Goal: Task Accomplishment & Management: Use online tool/utility

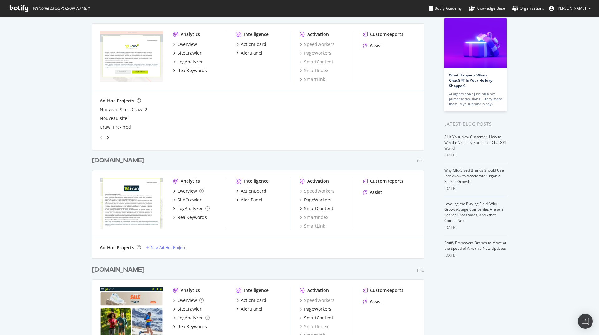
scroll to position [262, 0]
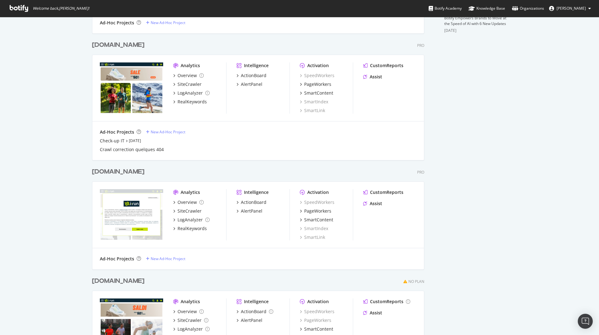
click at [104, 172] on div "[DOMAIN_NAME]" at bounding box center [118, 171] width 52 height 9
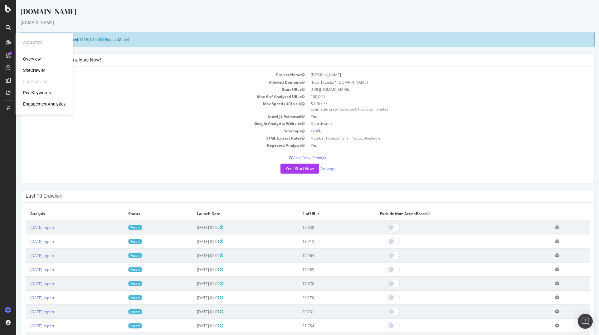
click at [42, 94] on div "RealKeywords" at bounding box center [37, 93] width 28 height 6
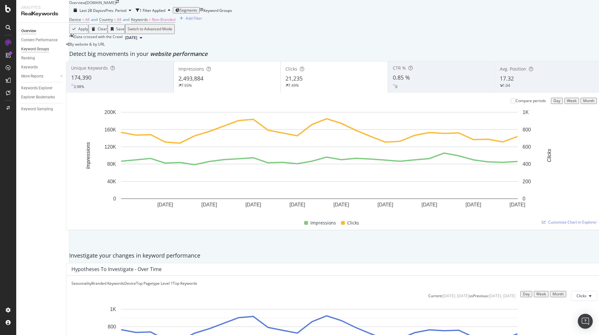
click at [37, 47] on div "Keyword Groups" at bounding box center [35, 49] width 28 height 7
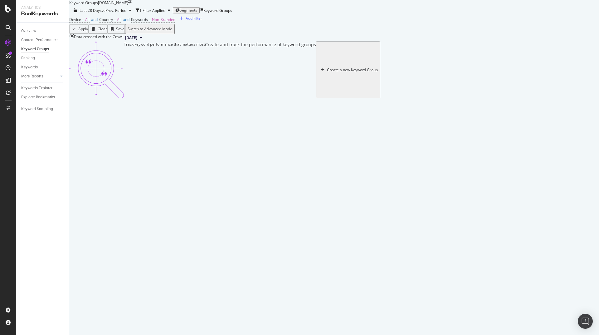
click at [341, 72] on div "Create a new Keyword Group" at bounding box center [352, 70] width 51 height 4
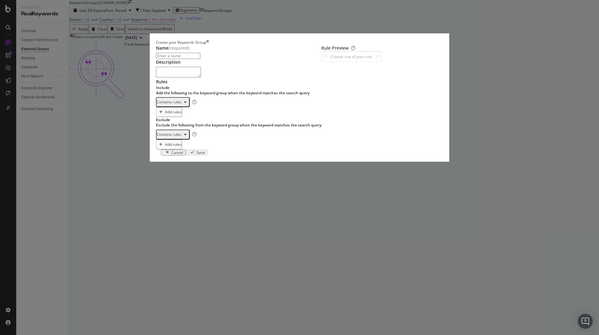
click at [182, 59] on input "modal" at bounding box center [178, 56] width 44 height 6
type input "Running"
click at [184, 121] on div "One Keyword per line: Keyword 1 Keyword 2 Keyword 3" at bounding box center [190, 114] width 39 height 13
click at [184, 104] on icon "modal" at bounding box center [185, 102] width 2 height 4
click at [174, 182] on div "Regex rules" at bounding box center [163, 178] width 30 height 8
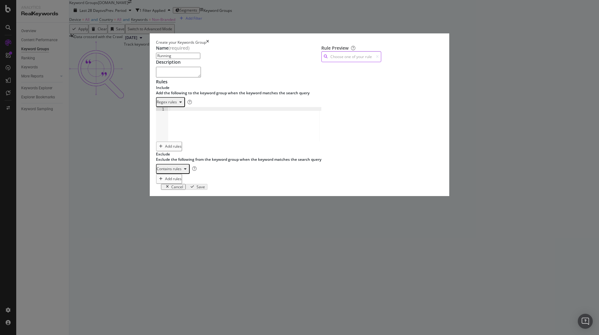
click at [360, 62] on input "modal" at bounding box center [351, 56] width 60 height 11
click at [381, 62] on input "modal" at bounding box center [351, 56] width 60 height 11
click at [177, 104] on div "modal" at bounding box center [180, 102] width 7 height 4
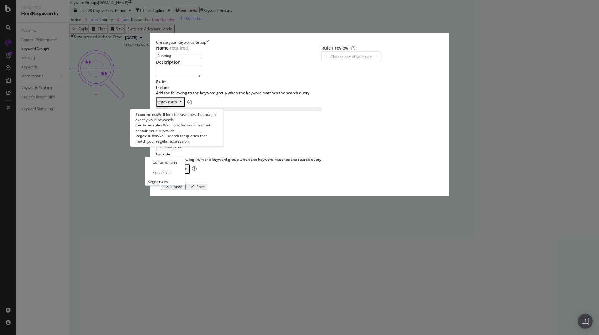
click at [187, 104] on icon "modal" at bounding box center [189, 102] width 4 height 4
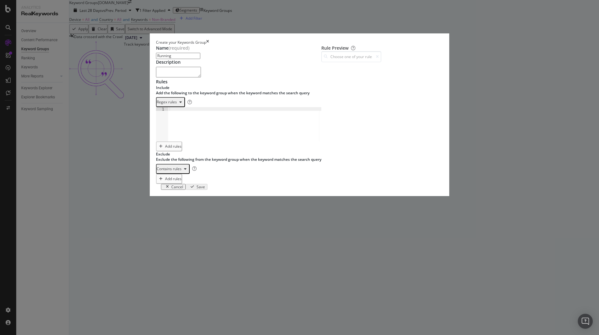
click at [179, 104] on icon "modal" at bounding box center [180, 102] width 2 height 4
click at [169, 163] on div "Contains rules" at bounding box center [165, 161] width 25 height 5
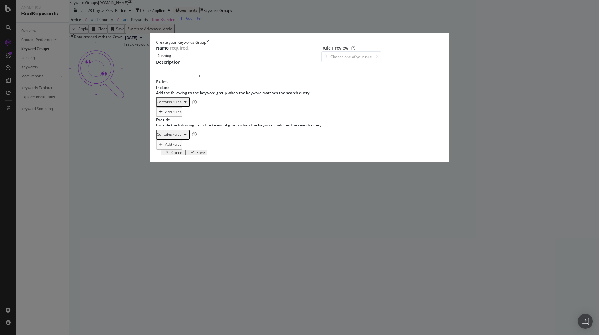
click at [171, 121] on div "One Keyword per line: Keyword 1 Keyword 2 Keyword 3" at bounding box center [190, 114] width 39 height 13
type textarea "running"
click at [357, 62] on input "modal" at bounding box center [351, 56] width 60 height 11
click at [218, 57] on div "running Contains" at bounding box center [203, 54] width 29 height 5
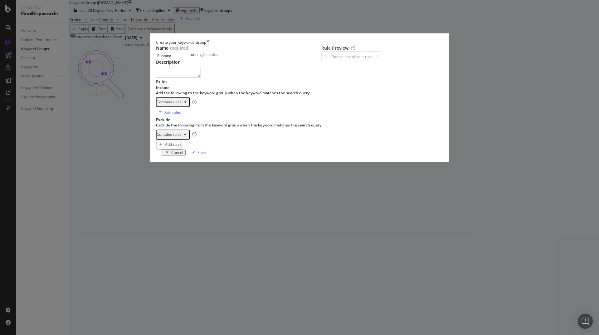
type input "running"
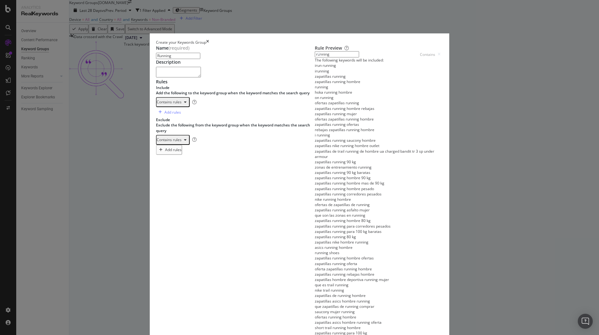
scroll to position [329, 0]
click at [184, 142] on icon "modal" at bounding box center [185, 140] width 2 height 4
click at [173, 245] on div "Exact rules" at bounding box center [163, 242] width 30 height 8
click at [178, 142] on icon "modal" at bounding box center [179, 140] width 2 height 4
click at [167, 236] on div "Contains rules" at bounding box center [165, 236] width 25 height 5
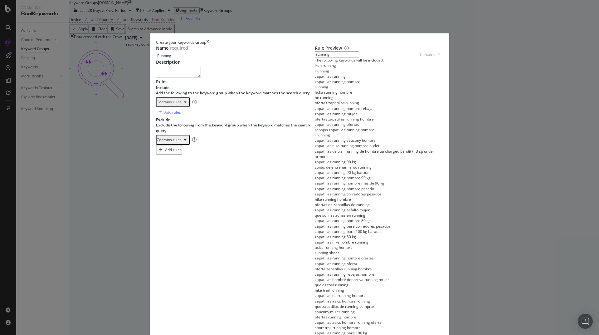
click at [173, 159] on div "One Keyword per line: Keyword 1 Keyword 2 Keyword 3" at bounding box center [190, 151] width 39 height 13
type textarea "irun"
type textarea "i run"
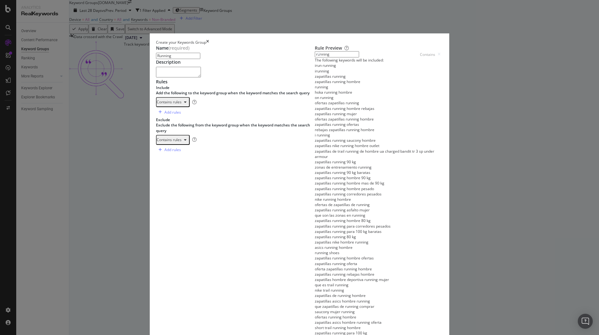
scroll to position [75, 0]
type textarea "i-run"
click at [359, 57] on input "running" at bounding box center [337, 54] width 44 height 6
click at [218, 57] on div "running Contains" at bounding box center [203, 54] width 29 height 5
click at [359, 57] on input "running" at bounding box center [337, 54] width 44 height 6
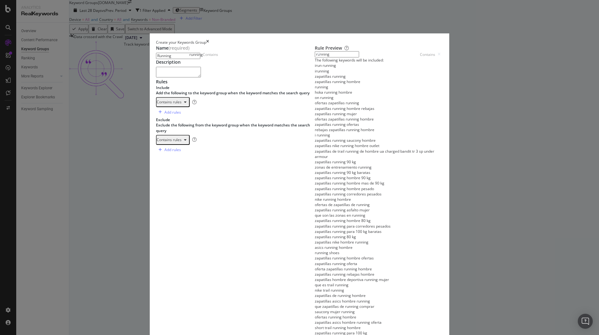
click at [203, 57] on div "running" at bounding box center [195, 54] width 13 height 5
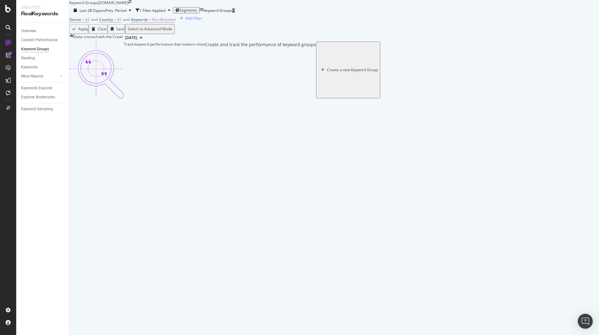
click at [351, 72] on div "Create a new Keyword Group" at bounding box center [352, 70] width 51 height 4
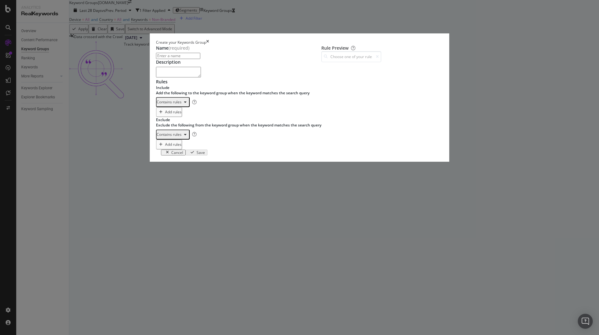
click at [171, 59] on input "modal" at bounding box center [178, 56] width 44 height 6
type input "G"
type input "Garmin"
click at [171, 77] on textarea "modal" at bounding box center [178, 72] width 45 height 11
click at [180, 121] on div "One Keyword per line: Keyword 1 Keyword 2 Keyword 3" at bounding box center [190, 114] width 39 height 13
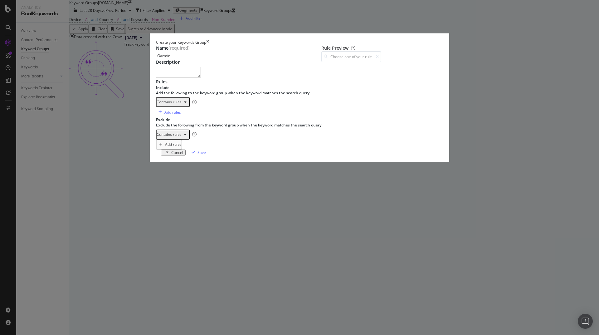
scroll to position [0, 1]
type textarea "garmin"
click at [171, 153] on div "One Keyword per line: Keyword 1 Keyword 2 Keyword 3" at bounding box center [190, 146] width 39 height 13
type textarea "irun"
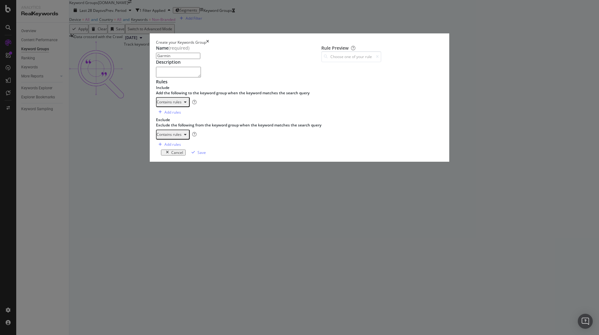
type textarea "i-run"
drag, startPoint x: 174, startPoint y: 244, endPoint x: 154, endPoint y: 233, distance: 22.3
click at [156, 139] on div "i run 1 2 3 irun i-run i run XXXXXXXXXXXXXXXXXXXXXXXXXXXXXXXXXXXXXXXXXXXXXXXXXX…" at bounding box center [238, 139] width 165 height 0
type textarea "irun i-run"
click at [190, 107] on div "irun i-run i run" at bounding box center [244, 107] width 153 height 0
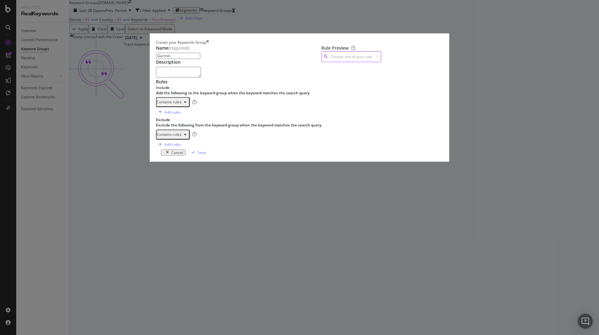
click at [364, 62] on input "modal" at bounding box center [351, 56] width 60 height 11
click at [217, 57] on div "garmin Contains" at bounding box center [203, 54] width 28 height 5
type input "garmin"
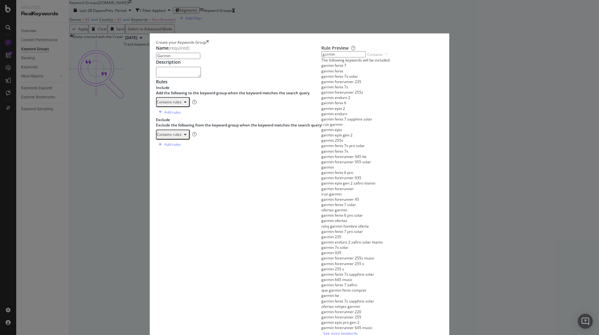
scroll to position [320, 0]
click at [206, 334] on div "Save" at bounding box center [201, 339] width 8 height 5
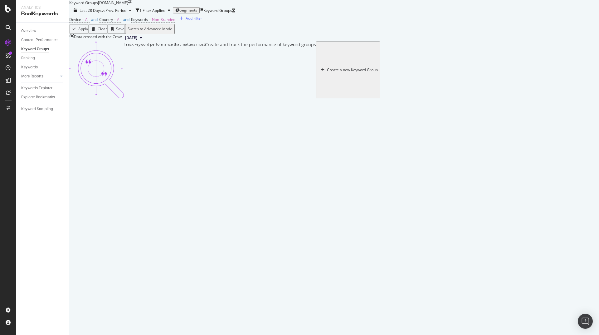
click at [333, 72] on div "Create a new Keyword Group" at bounding box center [352, 70] width 51 height 4
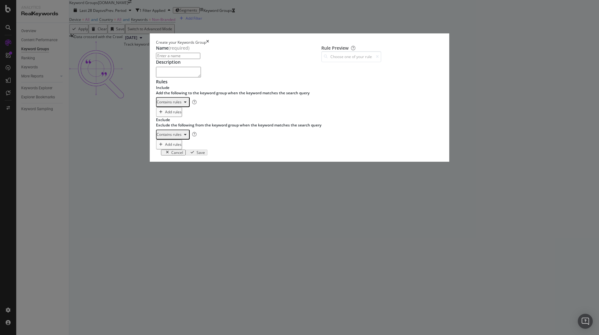
click at [169, 59] on input "modal" at bounding box center [178, 56] width 44 height 6
type input "Nike"
click at [171, 121] on div "One Keyword per line: Keyword 1 Keyword 2 Keyword 3" at bounding box center [190, 114] width 39 height 13
type textarea "nike"
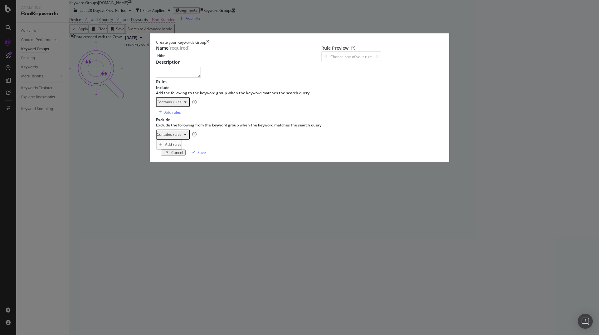
click at [182, 153] on div "One Keyword per line: Keyword 1 Keyword 2 Keyword 3" at bounding box center [190, 146] width 39 height 13
click at [171, 153] on div "One Keyword per line: Keyword 1 Keyword 2 Keyword 3" at bounding box center [190, 146] width 39 height 13
paste textarea "i run"
type textarea "i run"
click at [206, 155] on div "Save" at bounding box center [201, 152] width 8 height 5
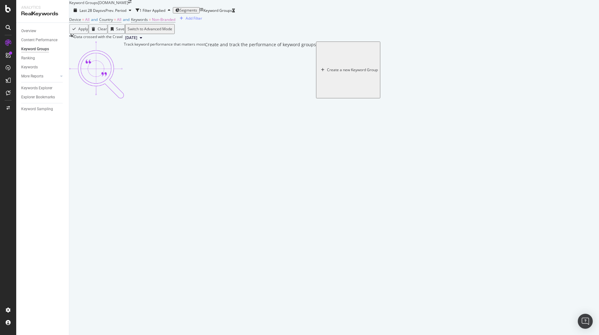
click at [342, 72] on div "Create a new Keyword Group" at bounding box center [352, 70] width 51 height 4
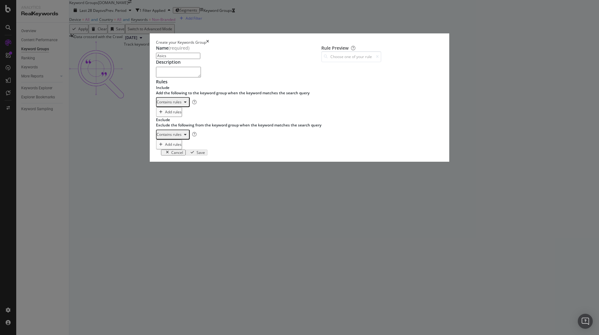
type input "Asics"
click at [173, 121] on div "One Keyword per line: Keyword 1 Keyword 2 Keyword 3" at bounding box center [190, 114] width 39 height 13
type textarea "asics"
click at [178, 153] on div "One Keyword per line: Keyword 1 Keyword 2 Keyword 3" at bounding box center [190, 146] width 39 height 13
paste textarea "i run"
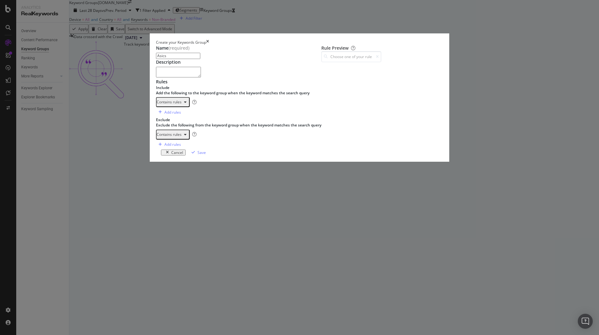
type textarea "i run"
click at [206, 155] on div "Save" at bounding box center [201, 152] width 8 height 5
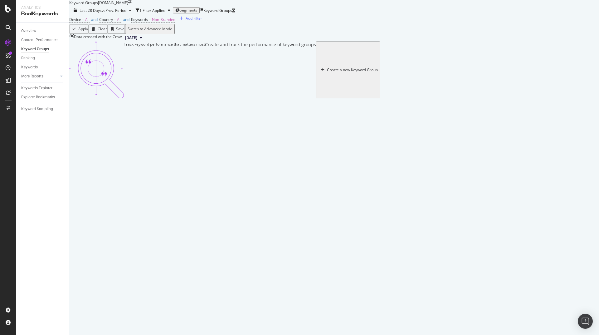
click at [333, 72] on div "Create a new Keyword Group" at bounding box center [352, 70] width 51 height 4
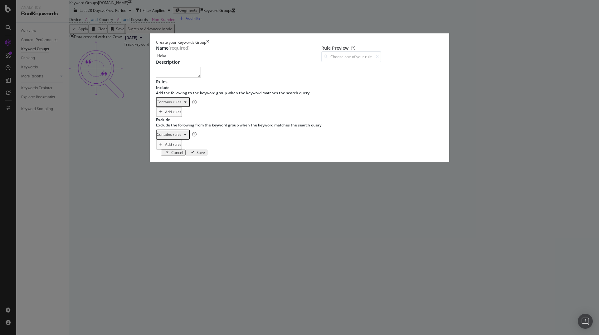
type input "Hoka"
click at [181, 121] on div "One Keyword per line: Keyword 1 Keyword 2 Keyword 3" at bounding box center [190, 114] width 39 height 13
type textarea "hoka"
click at [181, 181] on div "modal" at bounding box center [247, 159] width 158 height 41
click at [176, 181] on div "modal" at bounding box center [247, 159] width 158 height 41
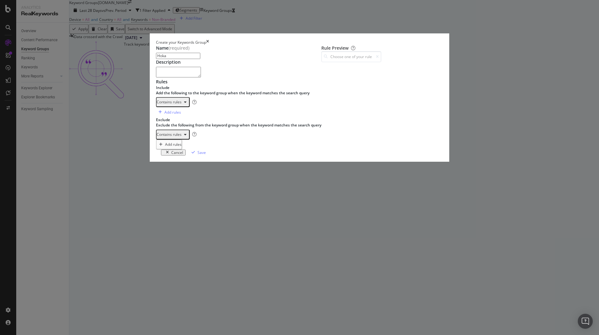
paste textarea "i run"
type textarea "i run"
click at [206, 155] on div "Save" at bounding box center [201, 152] width 8 height 5
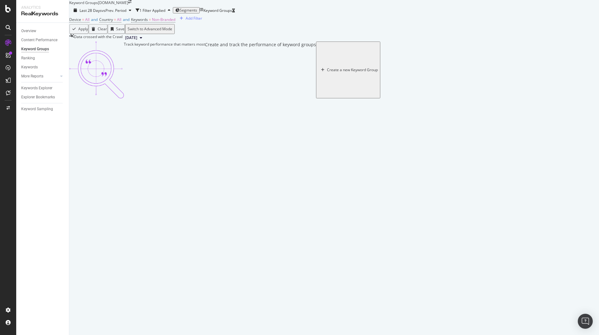
click at [339, 72] on div "Create a new Keyword Group" at bounding box center [352, 70] width 51 height 4
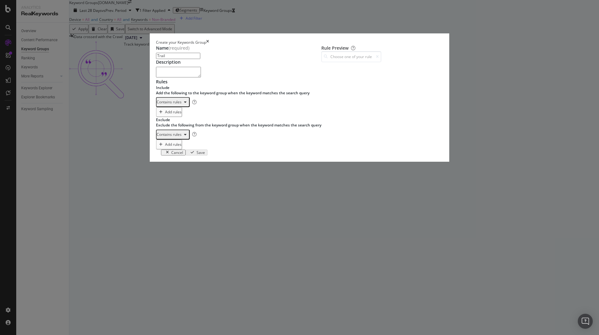
type input "Trail"
click at [198, 121] on div "One Keyword per line: Keyword 1 Keyword 2 Keyword 3" at bounding box center [190, 114] width 39 height 13
type textarea "trail"
click at [178, 153] on div "One Keyword per line: Keyword 1 Keyword 2 Keyword 3" at bounding box center [190, 146] width 39 height 13
click at [197, 153] on div "One Keyword per line: Keyword 1 Keyword 2 Keyword 3" at bounding box center [190, 146] width 39 height 13
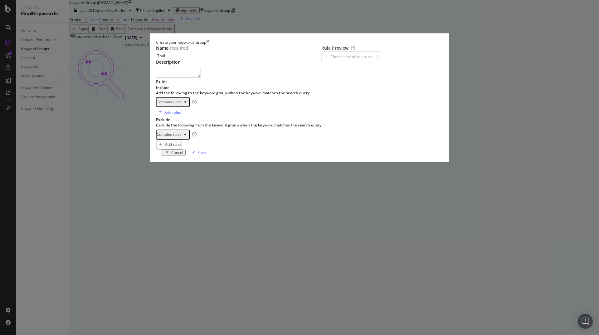
paste textarea "i run"
type textarea "i run"
click at [381, 62] on div "modal" at bounding box center [351, 62] width 60 height 0
click at [206, 155] on div "Save" at bounding box center [201, 152] width 8 height 5
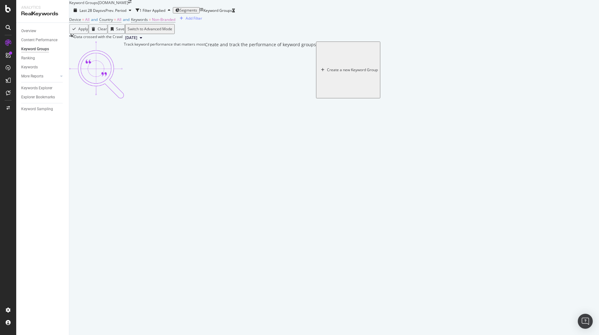
click at [344, 72] on div "Create a new Keyword Group" at bounding box center [352, 70] width 51 height 4
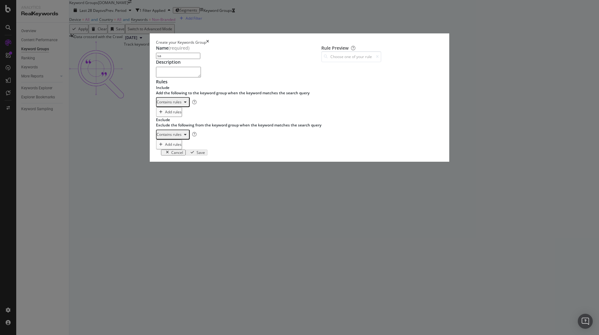
type input "s"
type input "[PERSON_NAME]"
click at [176, 121] on div "One Keyword per line: Keyword 1 Keyword 2 Keyword 3" at bounding box center [190, 114] width 39 height 13
type textarea "[PERSON_NAME]"
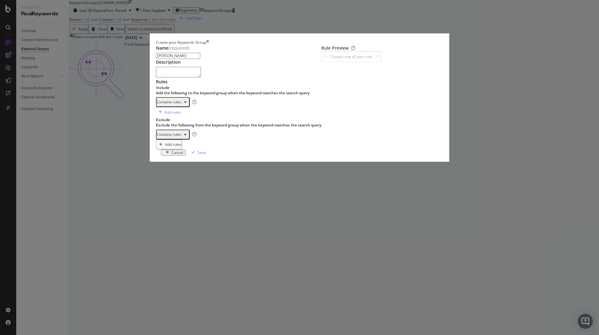
click at [173, 153] on div "One Keyword per line: Keyword 1 Keyword 2 Keyword 3" at bounding box center [190, 146] width 39 height 13
paste textarea "i run"
type textarea "i run"
click at [206, 155] on div "Save" at bounding box center [197, 153] width 17 height 6
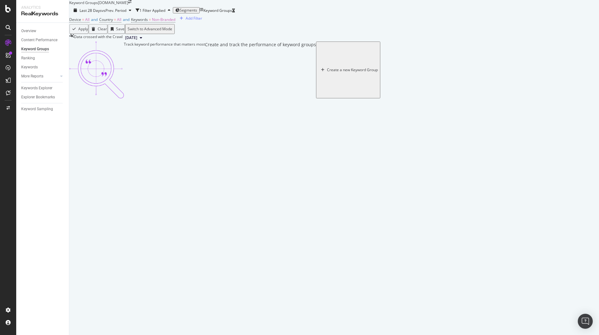
click at [332, 72] on div "Create a new Keyword Group" at bounding box center [352, 70] width 51 height 4
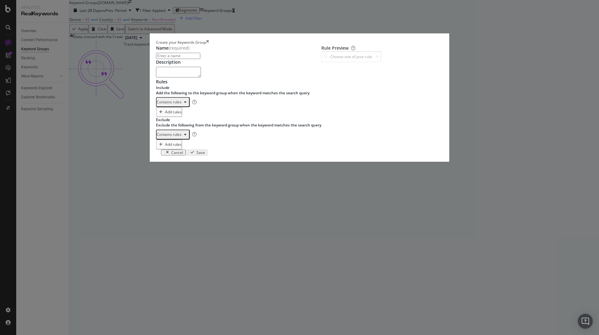
click at [200, 59] on input "modal" at bounding box center [178, 56] width 44 height 6
type input "n"
type input "New Balance"
click at [185, 77] on textarea "modal" at bounding box center [178, 72] width 45 height 11
click at [179, 121] on div "One Keyword per line: Keyword 1 Keyword 2 Keyword 3" at bounding box center [190, 114] width 39 height 13
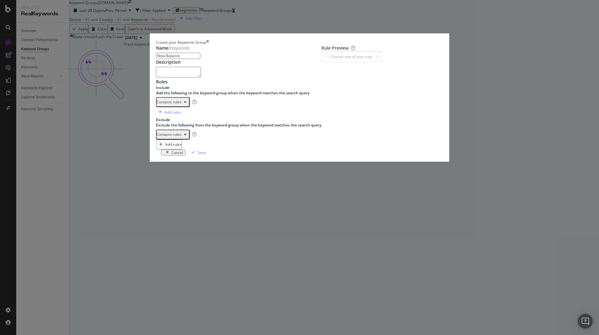
scroll to position [0, 1]
type textarea "new balance"
click at [187, 153] on div "One Keyword per line: Keyword 1 Keyword 2 Keyword 3" at bounding box center [190, 146] width 39 height 13
click at [171, 153] on div "One Keyword per line: Keyword 1 Keyword 2 Keyword 3" at bounding box center [190, 146] width 39 height 13
paste textarea "i run"
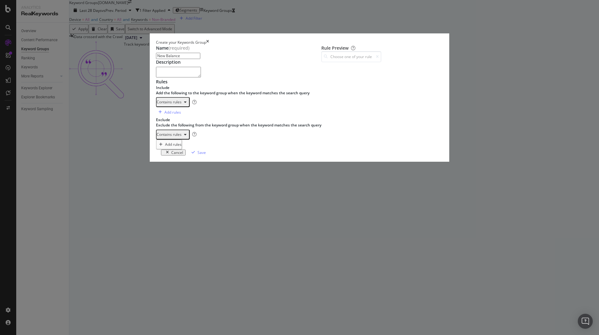
type textarea "i run"
click at [206, 155] on div "Save" at bounding box center [201, 152] width 8 height 5
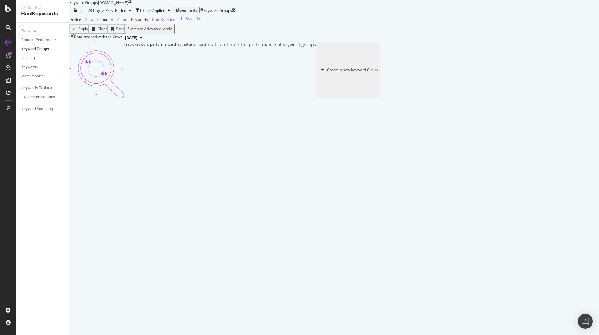
click at [332, 72] on div "Create a new Keyword Group" at bounding box center [352, 70] width 51 height 4
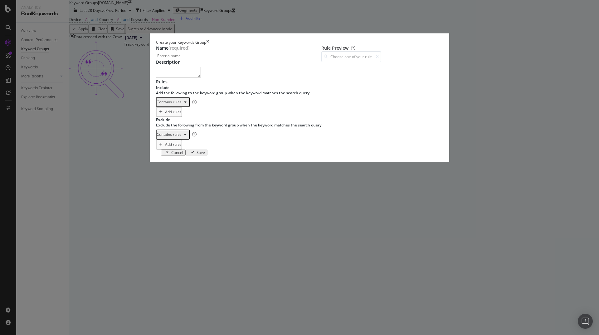
click at [172, 59] on input "modal" at bounding box center [178, 56] width 44 height 6
type input "Adidas"
click at [176, 121] on div "One Keyword per line: Keyword 1 Keyword 2 Keyword 3" at bounding box center [190, 114] width 39 height 13
type textarea "adidas"
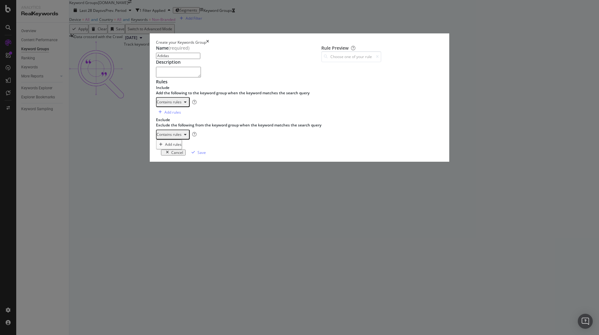
click at [171, 153] on div "One Keyword per line: Keyword 1 Keyword 2 Keyword 3" at bounding box center [190, 146] width 39 height 13
paste textarea "i run"
type textarea "i run"
click at [206, 155] on div "Save" at bounding box center [201, 152] width 8 height 5
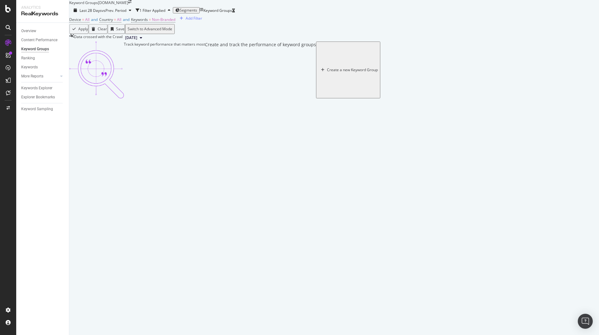
click at [351, 72] on div "Create a new Keyword Group" at bounding box center [352, 70] width 51 height 4
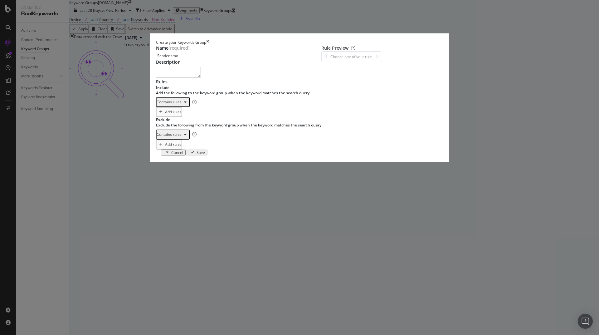
type input "Senderismo"
click at [193, 121] on div "One Keyword per line: Keyword 1 Keyword 2 Keyword 3" at bounding box center [190, 114] width 39 height 13
type textarea "senderismo"
click at [177, 153] on div "One Keyword per line: Keyword 1 Keyword 2 Keyword 3" at bounding box center [190, 146] width 39 height 13
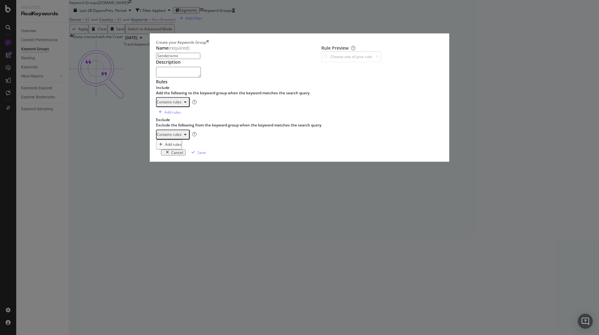
click at [171, 153] on div "One Keyword per line: Keyword 1 Keyword 2 Keyword 3" at bounding box center [190, 146] width 39 height 13
paste textarea "i run"
type textarea "i run"
click at [206, 155] on div "Save" at bounding box center [201, 152] width 8 height 5
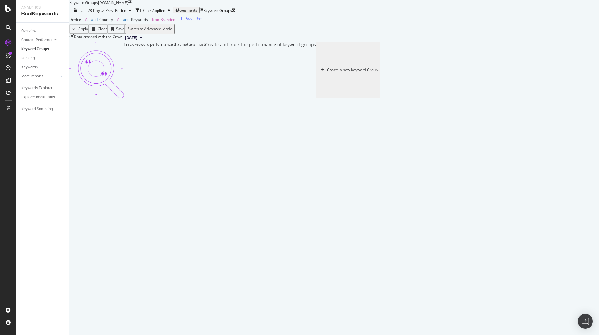
click at [331, 72] on div "Create a new Keyword Group" at bounding box center [352, 70] width 51 height 4
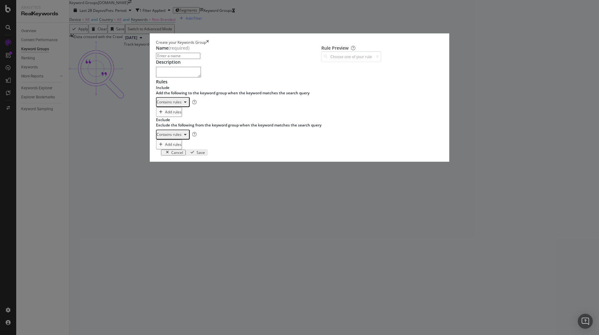
click at [184, 104] on icon "modal" at bounding box center [185, 102] width 2 height 4
click at [170, 170] on div "Exact rules" at bounding box center [162, 167] width 19 height 5
click at [209, 41] on icon "times" at bounding box center [207, 42] width 3 height 5
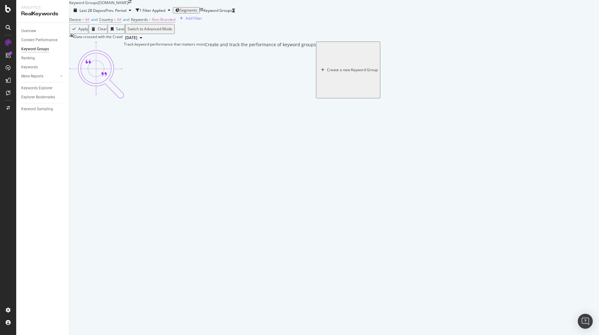
click at [327, 72] on div "Create a new Keyword Group" at bounding box center [352, 70] width 51 height 4
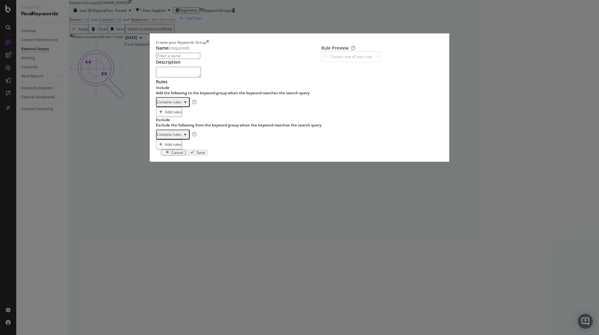
click at [185, 59] on input "modal" at bounding box center [178, 56] width 44 height 6
paste input "KW Exact - Espaces marques"
type input "KW Exact - Espaces marques"
click at [195, 121] on div "One Keyword per line: Keyword 1 Keyword 2 Keyword 3" at bounding box center [190, 114] width 39 height 13
click at [175, 121] on div "One Keyword per line: Keyword 1 Keyword 2 Keyword 3" at bounding box center [190, 114] width 39 height 13
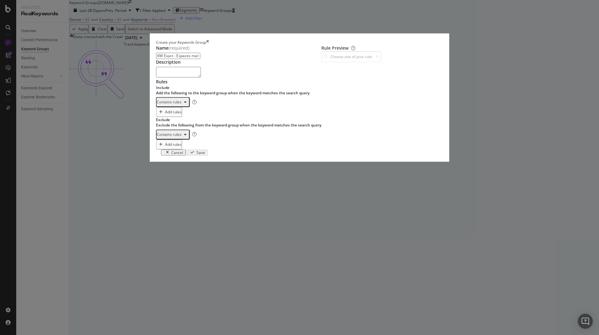
paste textarea "le slip français"
type textarea "le slip français"
click at [171, 153] on div "One Keyword per line: Keyword 1 Keyword 2 Keyword 3" at bounding box center [190, 146] width 39 height 13
click at [176, 153] on div "One Keyword per line: Keyword 1 Keyword 2 Keyword 3" at bounding box center [190, 146] width 39 height 13
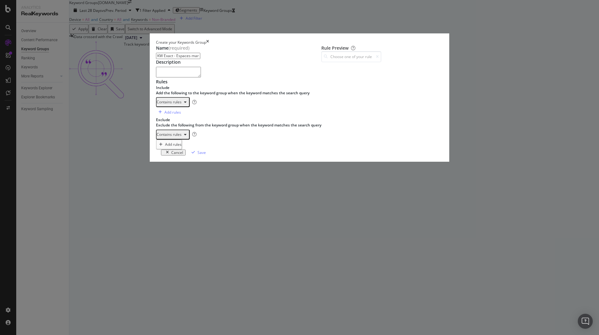
paste textarea "i run"
type textarea "i run"
click at [206, 155] on div "Save" at bounding box center [201, 152] width 8 height 5
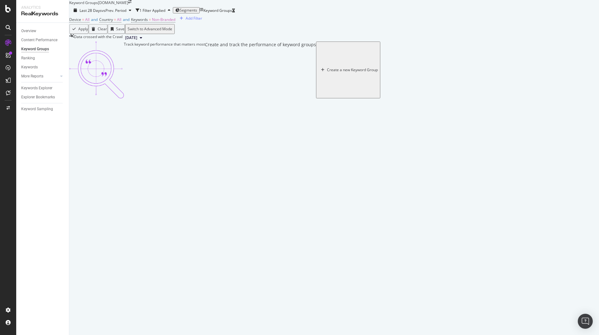
click at [333, 72] on div "Create a new Keyword Group" at bounding box center [352, 70] width 51 height 4
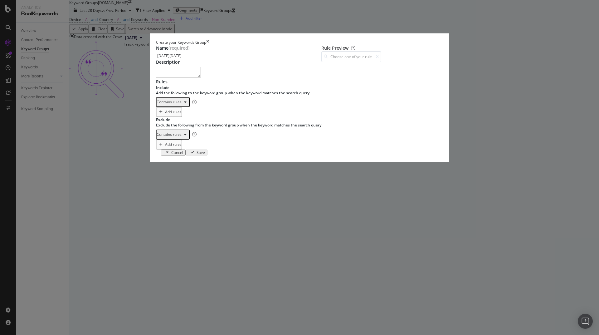
click at [156, 59] on input "[DATE][DATE]" at bounding box center [178, 56] width 44 height 6
type input "[DATE][DATE]"
click at [179, 121] on div "One Keyword per line: Keyword 1 Keyword 2 Keyword 3" at bounding box center [190, 114] width 39 height 13
type textarea "[DATE][DATE]"
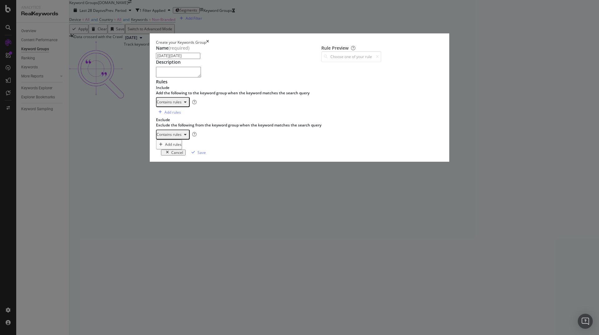
click at [183, 153] on div "One Keyword per line: Keyword 1 Keyword 2 Keyword 3" at bounding box center [190, 146] width 39 height 13
paste textarea "i run"
type textarea "i run"
click at [182, 136] on div "modal" at bounding box center [185, 135] width 7 height 4
click at [298, 181] on div "irun i-run i run" at bounding box center [247, 159] width 158 height 41
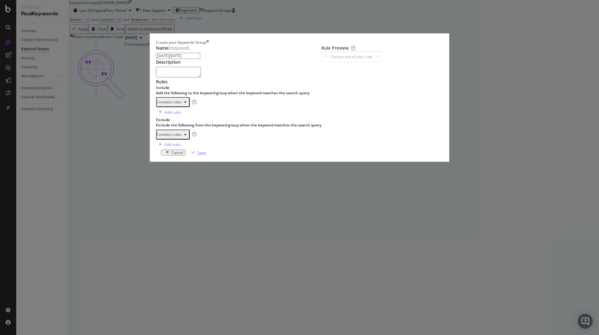
click at [206, 155] on div "Save" at bounding box center [201, 152] width 8 height 5
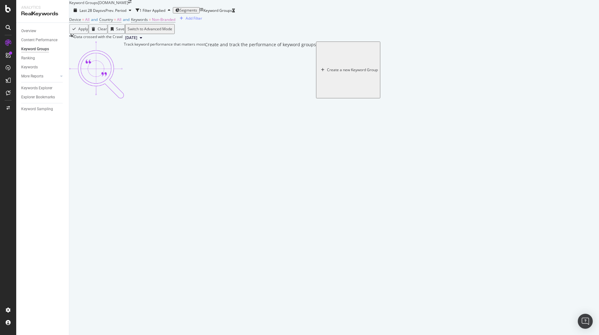
click at [335, 72] on div "Create a new Keyword Group" at bounding box center [352, 70] width 51 height 4
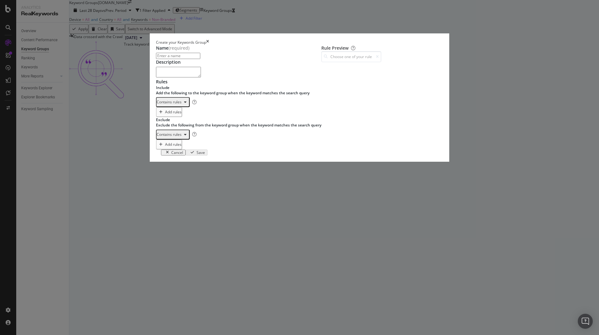
click at [172, 121] on div "One Keyword per line: Keyword 1 Keyword 2 Keyword 3" at bounding box center [190, 114] width 39 height 13
click at [163, 59] on input "modal" at bounding box center [178, 56] width 44 height 6
type input "Chaussure Randonnées"
click at [194, 121] on div "One Keyword per line: Keyword 1 Keyword 2 Keyword 3" at bounding box center [190, 114] width 39 height 13
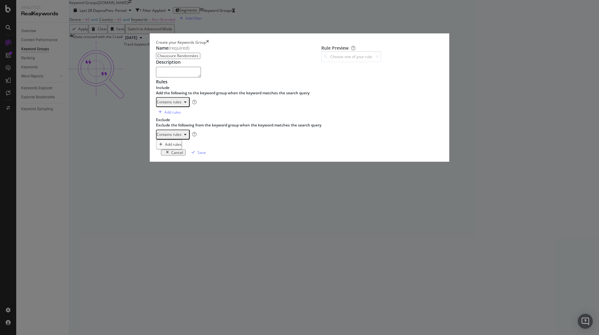
type textarea "C"
type textarea "chaussure"
type textarea "randonnée"
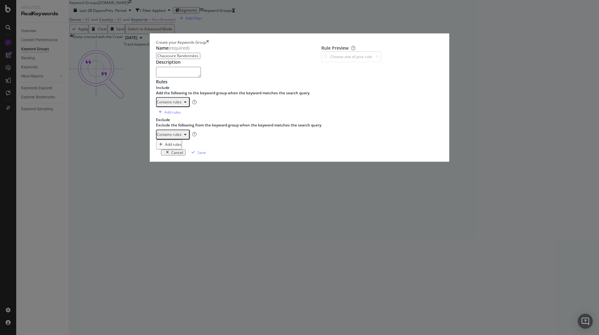
click at [363, 149] on div "Rule Preview" at bounding box center [351, 97] width 60 height 104
click at [206, 155] on div "Save" at bounding box center [201, 152] width 8 height 5
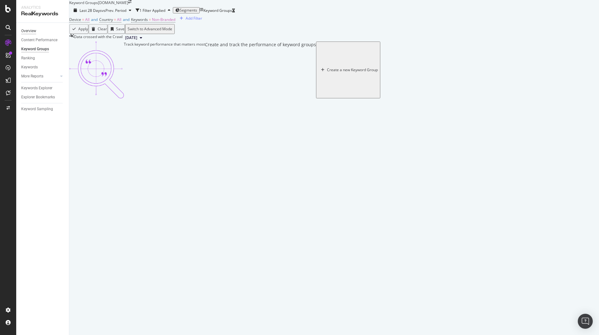
click at [26, 30] on div "Overview" at bounding box center [28, 31] width 15 height 7
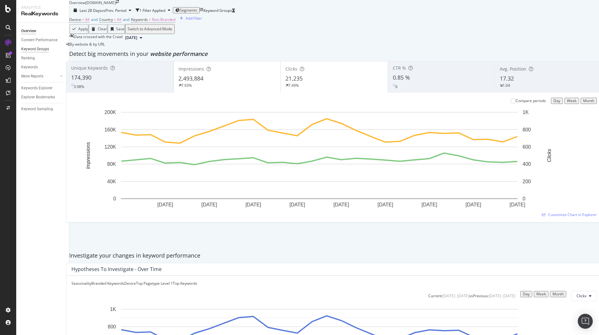
click at [38, 47] on div "Keyword Groups" at bounding box center [35, 49] width 28 height 7
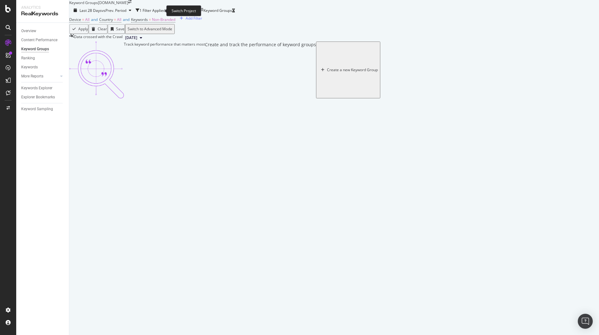
click at [132, 4] on icon "arrow-right-arrow-left" at bounding box center [129, 2] width 3 height 4
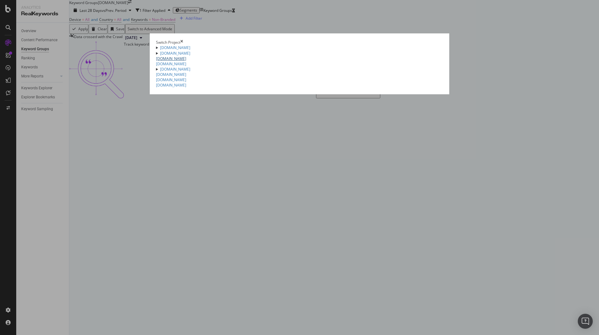
click at [156, 61] on link "[DOMAIN_NAME]" at bounding box center [171, 58] width 30 height 5
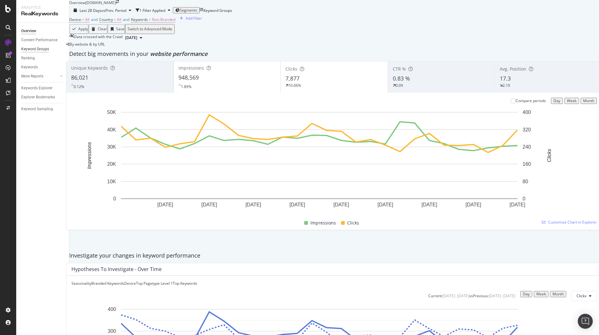
click at [36, 48] on div "Keyword Groups" at bounding box center [35, 49] width 28 height 7
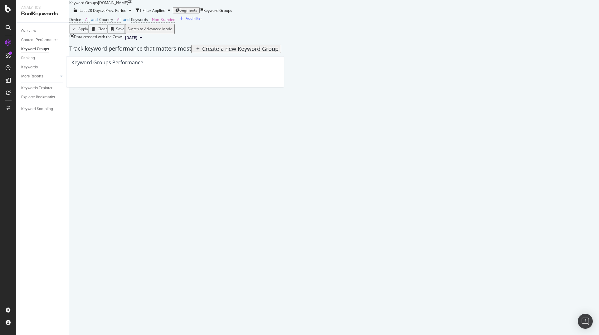
click at [279, 52] on div "Create a new Keyword Group" at bounding box center [240, 49] width 76 height 7
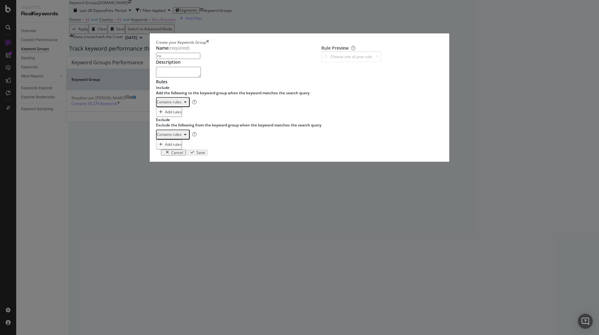
type input "r"
type input "Running | [PERSON_NAME]"
click at [181, 77] on textarea "modal" at bounding box center [178, 72] width 45 height 11
click at [178, 121] on div "One Keyword per line: Keyword 1 Keyword 2 Keyword 3" at bounding box center [190, 114] width 39 height 13
type textarea "[PERSON_NAME]"
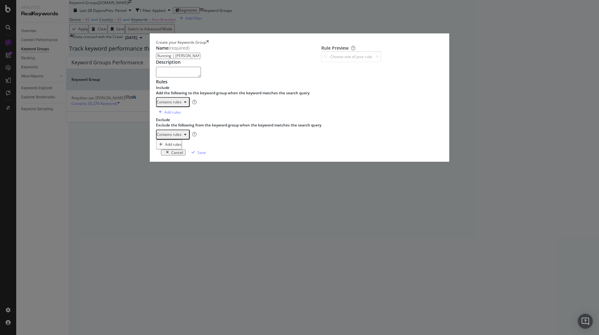
scroll to position [0, 1]
type textarea "running"
click at [178, 148] on div "modal" at bounding box center [247, 127] width 158 height 41
click at [178, 153] on div "One Keyword per line: Keyword 1 Keyword 2 Keyword 3" at bounding box center [190, 146] width 39 height 13
paste textarea "i run"
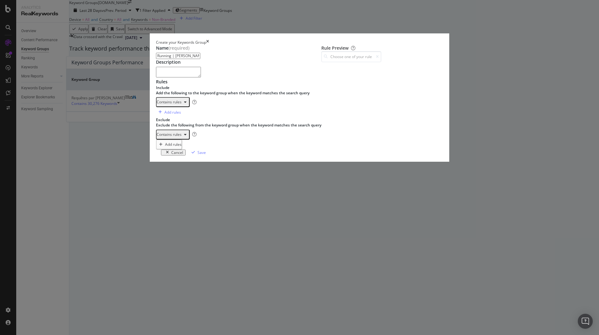
type textarea "i run"
click at [206, 155] on div "Save" at bounding box center [201, 152] width 8 height 5
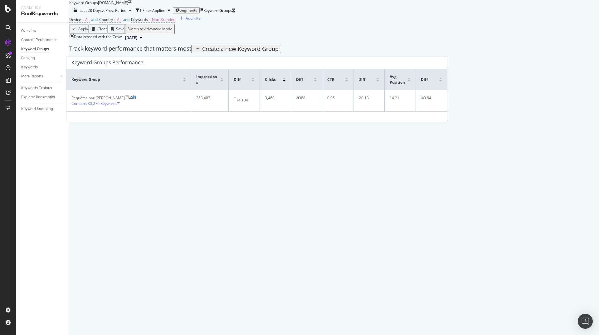
click at [120, 106] on icon at bounding box center [118, 104] width 2 height 6
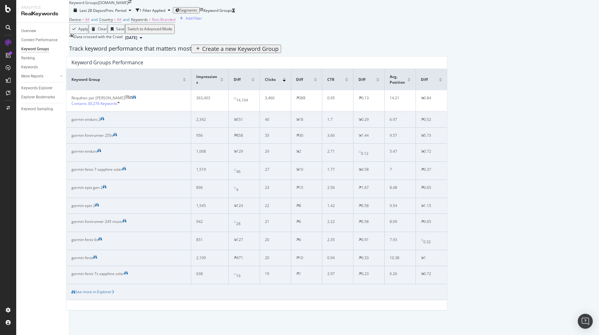
click at [120, 106] on icon at bounding box center [118, 104] width 2 height 6
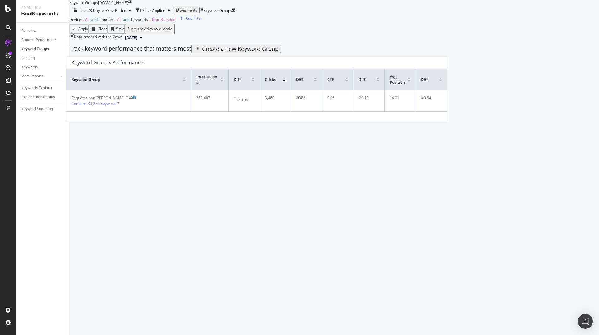
click at [279, 52] on div "Create a new Keyword Group" at bounding box center [240, 49] width 76 height 7
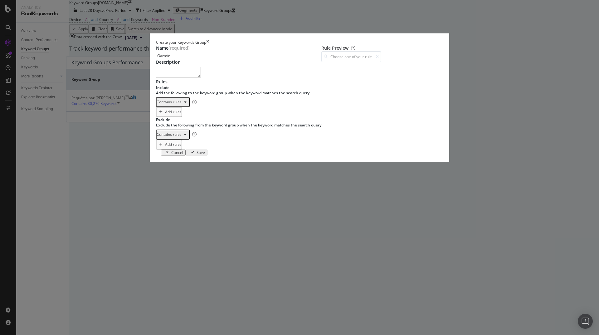
type input "Garmin"
click at [190, 121] on div "One Keyword per line: Keyword 1 Keyword 2 Keyword 3" at bounding box center [190, 114] width 39 height 13
type textarea "garmin"
click at [177, 153] on div "One Keyword per line: Keyword 1 Keyword 2 Keyword 3" at bounding box center [190, 146] width 39 height 13
paste textarea "i run"
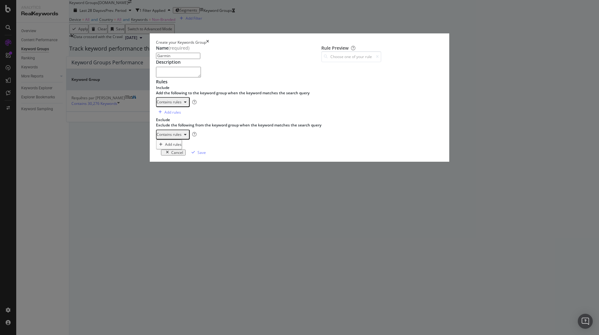
type textarea "i run"
click at [206, 155] on div "Save" at bounding box center [201, 152] width 8 height 5
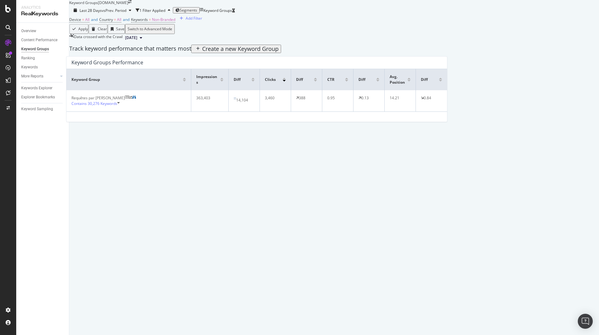
click at [279, 52] on div "Create a new Keyword Group" at bounding box center [240, 49] width 76 height 7
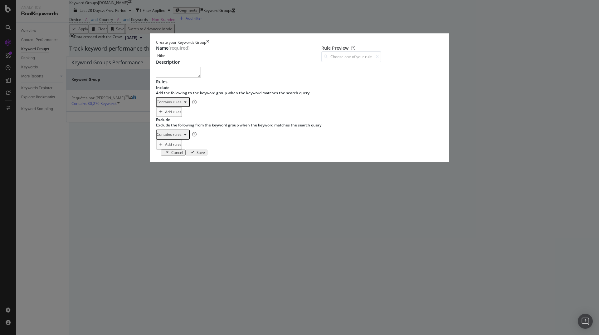
type input "Nike"
click at [171, 121] on div "One Keyword per line: Keyword 1 Keyword 2 Keyword 3" at bounding box center [190, 114] width 39 height 13
type textarea "nike"
click at [174, 153] on div "One Keyword per line: Keyword 1 Keyword 2 Keyword 3" at bounding box center [190, 146] width 39 height 13
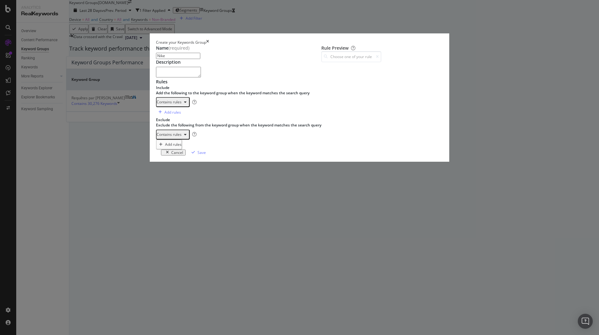
click at [177, 153] on div "One Keyword per line: Keyword 1 Keyword 2 Keyword 3" at bounding box center [190, 146] width 39 height 13
paste textarea "i run"
type textarea "i run"
click at [195, 154] on icon "modal" at bounding box center [193, 152] width 3 height 4
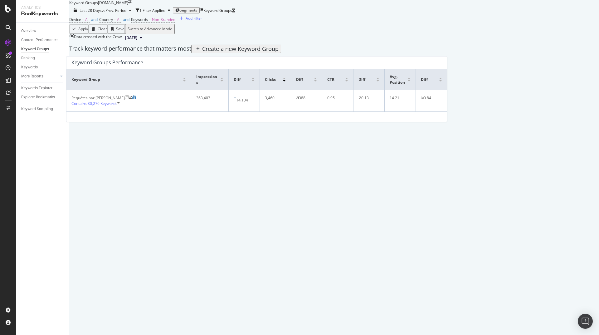
click at [279, 52] on div "Create a new Keyword Group" at bounding box center [240, 49] width 76 height 7
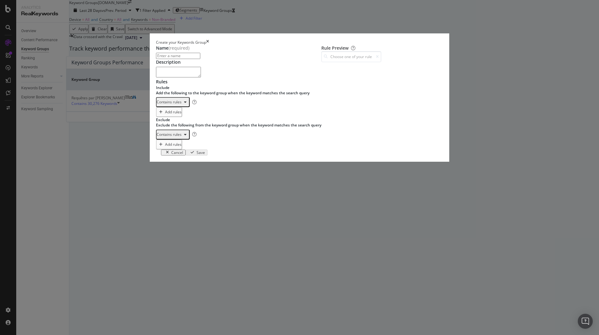
click at [159, 59] on input "modal" at bounding box center [178, 56] width 44 height 6
type input "Asics"
click at [187, 121] on div "One Keyword per line: Keyword 1 Keyword 2 Keyword 3" at bounding box center [190, 114] width 39 height 13
type textarea "asics"
click at [171, 153] on div "One Keyword per line: Keyword 1 Keyword 2 Keyword 3" at bounding box center [190, 146] width 39 height 13
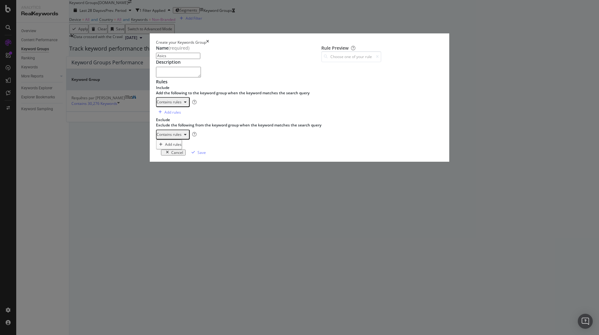
click at [213, 148] on div "modal" at bounding box center [247, 127] width 158 height 41
paste textarea "i run"
type textarea "i run"
click at [206, 155] on div "Save" at bounding box center [201, 152] width 8 height 5
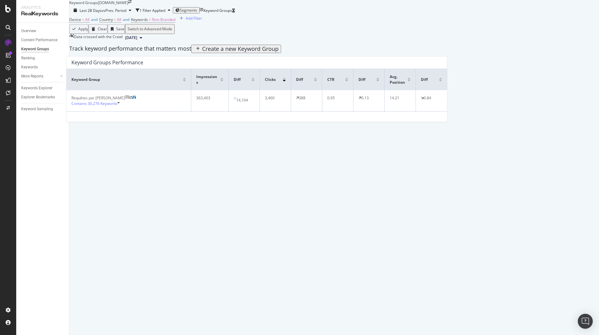
click at [279, 52] on div "Create a new Keyword Group" at bounding box center [240, 49] width 76 height 7
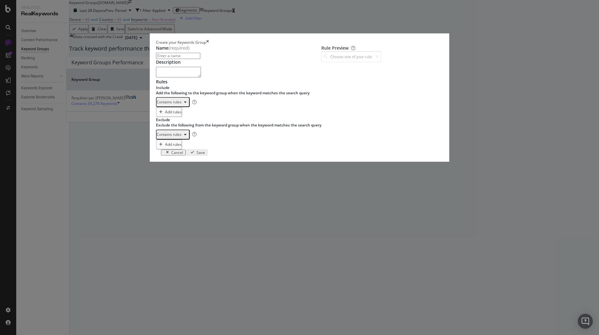
click at [172, 59] on input "modal" at bounding box center [178, 56] width 44 height 6
type input "Hoka"
click at [181, 121] on div "One Keyword per line: Keyword 1 Keyword 2 Keyword 3" at bounding box center [190, 114] width 39 height 13
type textarea "hoka"
click at [179, 153] on div "One Keyword per line: Keyword 1 Keyword 2 Keyword 3" at bounding box center [190, 146] width 39 height 13
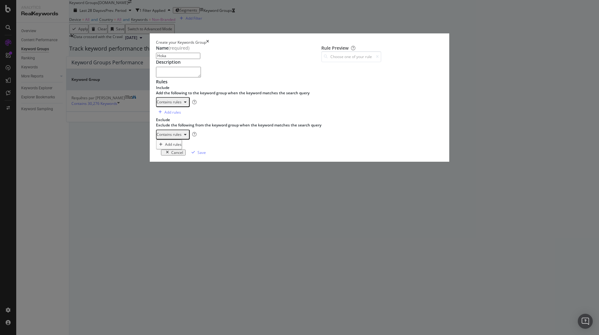
paste textarea "i run"
type textarea "i run"
click at [206, 155] on div "Save" at bounding box center [201, 152] width 8 height 5
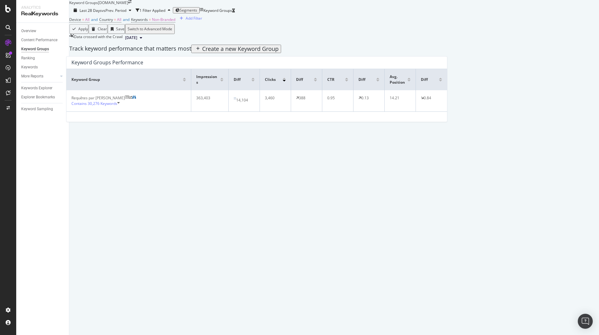
click at [281, 53] on button "Create a new Keyword Group" at bounding box center [236, 49] width 90 height 8
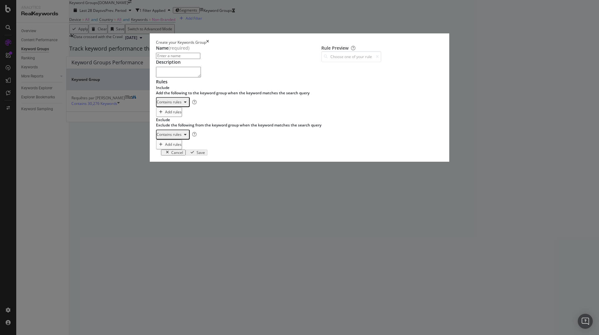
click at [181, 59] on input "modal" at bounding box center [178, 56] width 44 height 6
type input "Trail"
click at [175, 121] on div "One Keyword per line: Keyword 1 Keyword 2 Keyword 3" at bounding box center [190, 114] width 39 height 13
type textarea "trail"
click at [181, 153] on div "One Keyword per line: Keyword 1 Keyword 2 Keyword 3" at bounding box center [190, 146] width 39 height 13
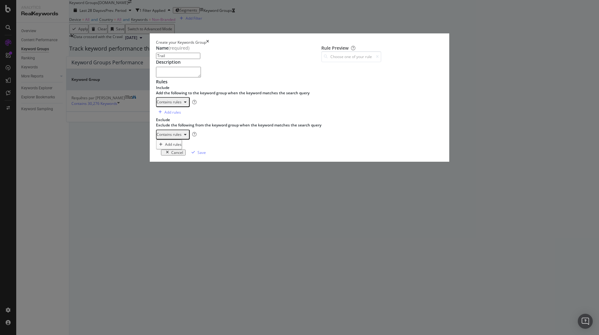
paste textarea "i run"
type textarea "i run"
click at [206, 155] on div "Save" at bounding box center [201, 152] width 8 height 5
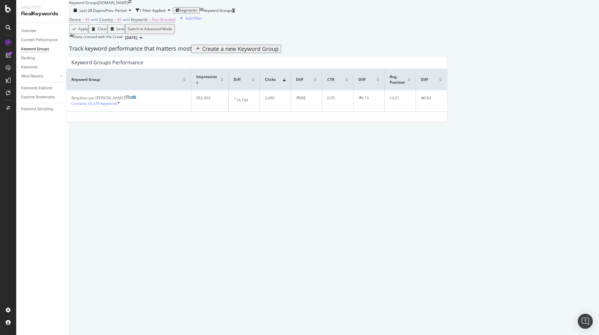
click at [279, 52] on div "Create a new Keyword Group" at bounding box center [240, 49] width 76 height 7
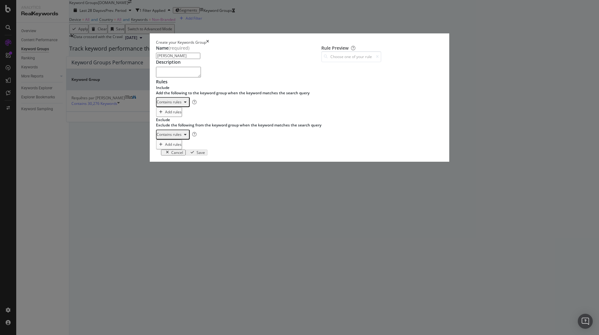
type input "[PERSON_NAME]"
click at [189, 121] on div "One Keyword per line: Keyword 1 Keyword 2 Keyword 3" at bounding box center [190, 114] width 39 height 13
type textarea "[PERSON_NAME]"
click at [201, 148] on div "modal" at bounding box center [247, 127] width 158 height 41
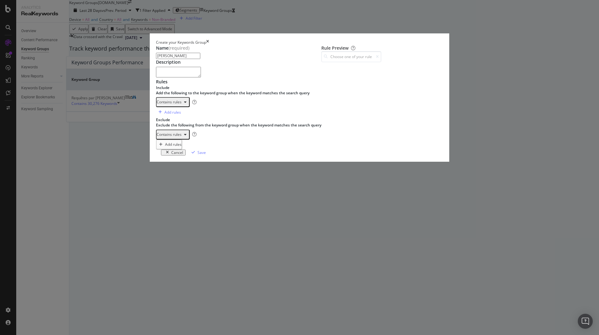
paste textarea "i run"
type textarea "i run"
click at [206, 155] on div "Save" at bounding box center [201, 152] width 8 height 5
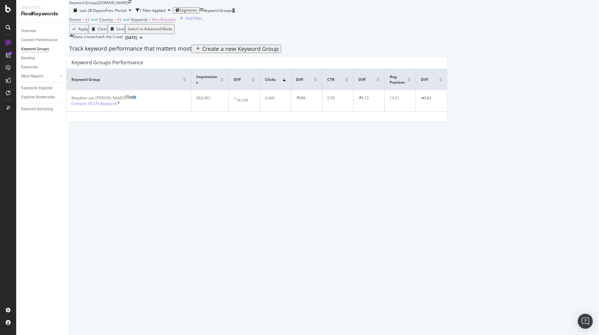
click at [279, 52] on div "Create a new Keyword Group" at bounding box center [240, 49] width 76 height 7
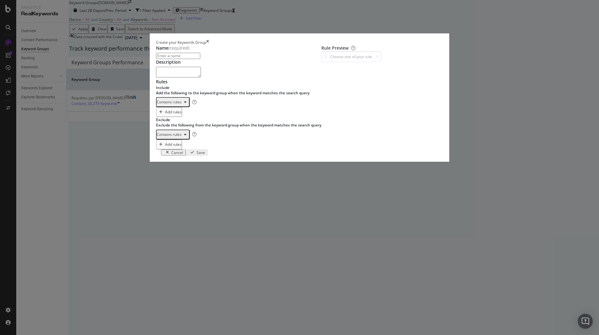
click at [180, 59] on input "modal" at bounding box center [178, 56] width 44 height 6
type input "Saucony"
click at [177, 121] on div "One Keyword per line: Keyword 1 Keyword 2 Keyword 3" at bounding box center [190, 114] width 39 height 13
type textarea "saucony"
click at [192, 153] on div "One Keyword per line: Keyword 1 Keyword 2 Keyword 3" at bounding box center [190, 146] width 39 height 13
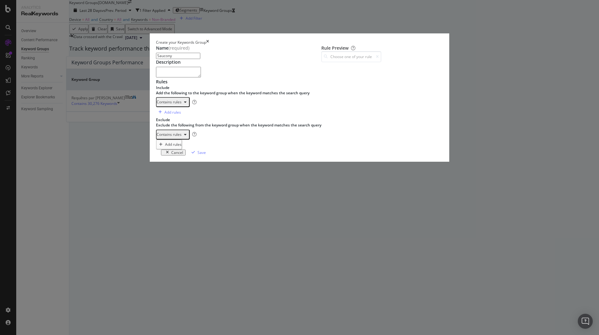
paste textarea "i run"
type textarea "i run"
click at [206, 155] on div "Save" at bounding box center [201, 152] width 8 height 5
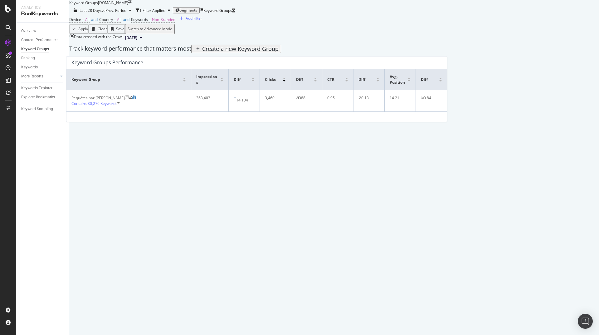
click at [279, 52] on div "Create a new Keyword Group" at bounding box center [240, 49] width 76 height 7
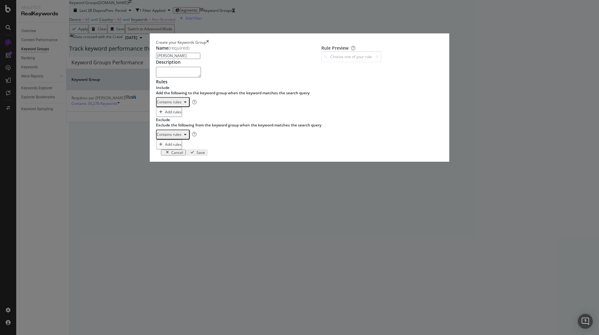
type input "[PERSON_NAME]"
click at [182, 121] on div "One Keyword per line: Keyword 1 Keyword 2 Keyword 3" at bounding box center [190, 114] width 39 height 13
type textarea "[PERSON_NAME]"
click at [185, 181] on div "modal" at bounding box center [247, 159] width 158 height 41
paste textarea "i run"
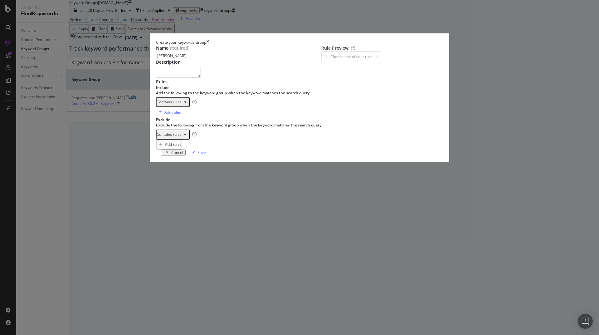
type textarea "i run"
drag, startPoint x: 452, startPoint y: 294, endPoint x: 445, endPoint y: 295, distance: 6.6
click at [206, 155] on div "Save" at bounding box center [201, 152] width 8 height 5
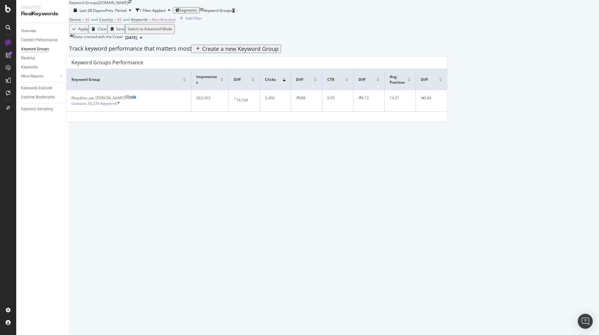
click at [279, 52] on div "Create a new Keyword Group" at bounding box center [240, 49] width 76 height 7
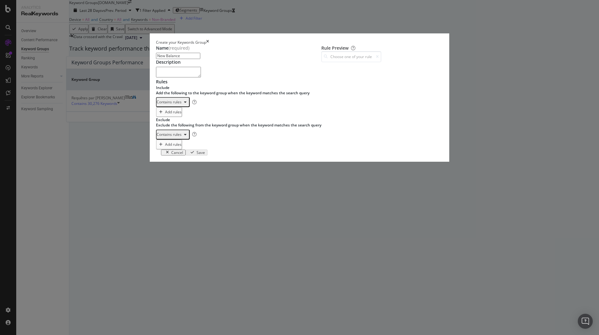
type input "New Balance"
click at [172, 121] on div "One Keyword per line: Keyword 1 Keyword 2 Keyword 3" at bounding box center [190, 114] width 39 height 13
type textarea "new balance"
click at [174, 153] on div "One Keyword per line: Keyword 1 Keyword 2 Keyword 3" at bounding box center [190, 146] width 39 height 13
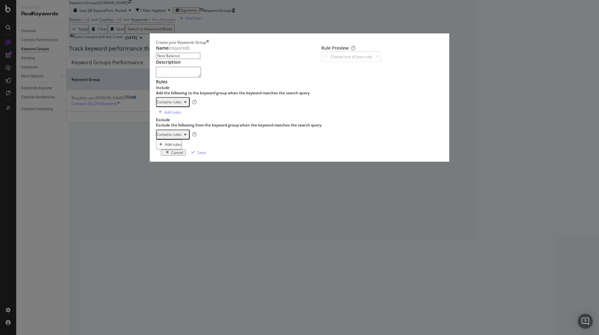
paste textarea "i run"
type textarea "i run"
click at [206, 155] on div "Save" at bounding box center [201, 152] width 8 height 5
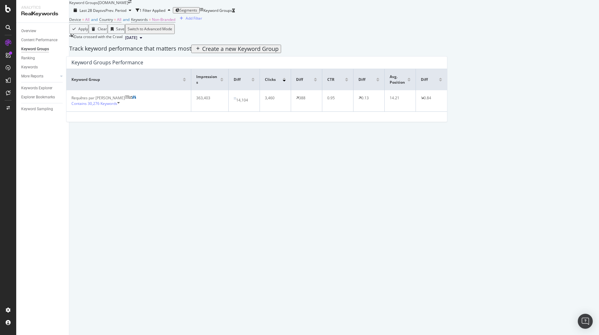
click at [279, 52] on div "Create a new Keyword Group" at bounding box center [240, 49] width 76 height 7
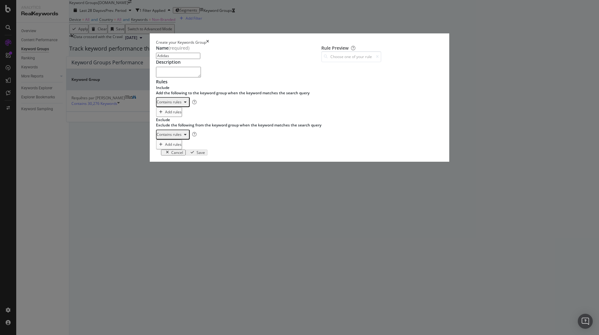
type input "Adidas"
click at [182, 121] on div "One Keyword per line: Keyword 1 Keyword 2 Keyword 3" at bounding box center [190, 114] width 39 height 13
type textarea "adidas"
click at [224, 148] on div "modal" at bounding box center [247, 127] width 158 height 41
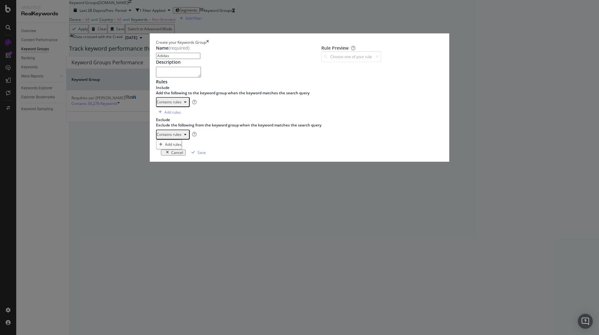
paste textarea "i run"
type textarea "i run"
click at [206, 155] on div "Save" at bounding box center [197, 153] width 17 height 6
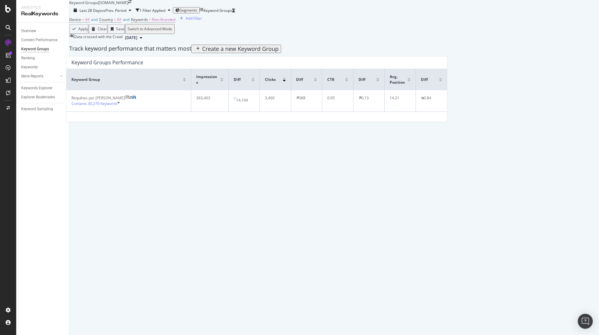
click at [279, 52] on div "Create a new Keyword Group" at bounding box center [240, 49] width 76 height 7
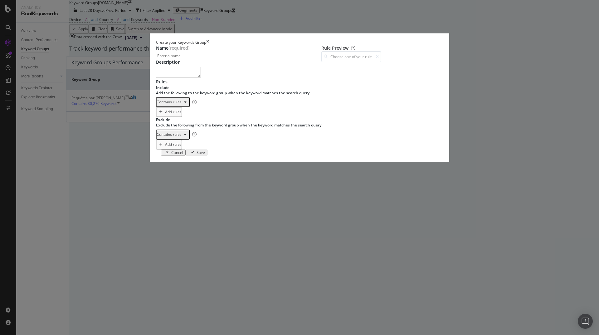
click at [174, 121] on div "One Keyword per line: Keyword 1 Keyword 2 Keyword 3" at bounding box center [190, 114] width 39 height 13
click at [156, 59] on input "modal" at bounding box center [178, 56] width 44 height 6
type input "KW Exact - Espaces marques"
click at [181, 148] on div "sea to summit triple sphere baume du tigre shock absorber the north face le sli…" at bounding box center [246, 127] width 149 height 41
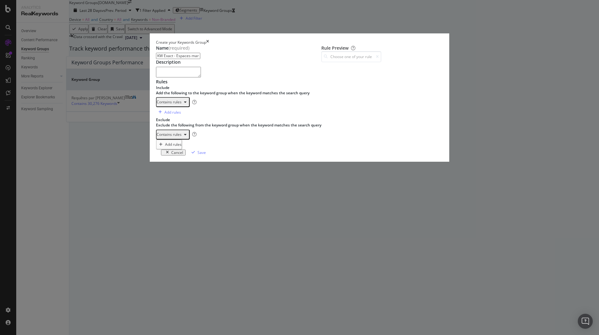
scroll to position [546, 0]
type textarea "le slip français"
click at [171, 153] on div "One Keyword per line: Keyword 1 Keyword 2 Keyword 3" at bounding box center [190, 146] width 39 height 13
paste textarea "le slip français"
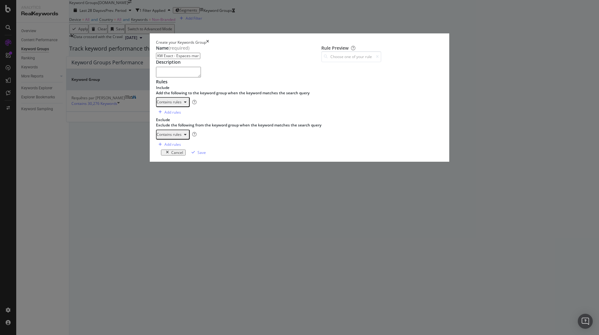
scroll to position [554, 0]
click at [206, 181] on div "sea to summit triple sphere baume du tigre shock absorber the north face le sli…" at bounding box center [246, 159] width 149 height 41
type textarea "le slip français"
click at [177, 153] on div "One Keyword per line: Keyword 1 Keyword 2 Keyword 3" at bounding box center [190, 146] width 39 height 13
paste textarea "i run"
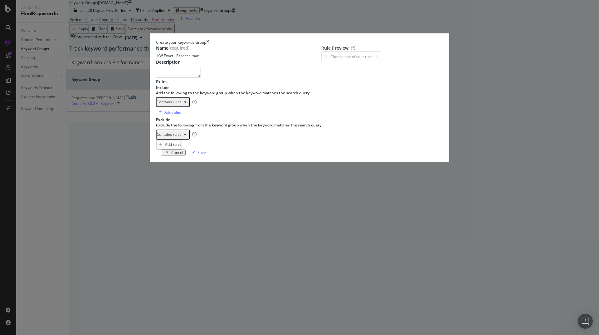
type textarea "i run"
drag, startPoint x: 177, startPoint y: 236, endPoint x: 275, endPoint y: 247, distance: 99.1
click at [177, 181] on div "irun i-run i run" at bounding box center [247, 159] width 158 height 41
click at [206, 155] on div "Save" at bounding box center [201, 152] width 8 height 5
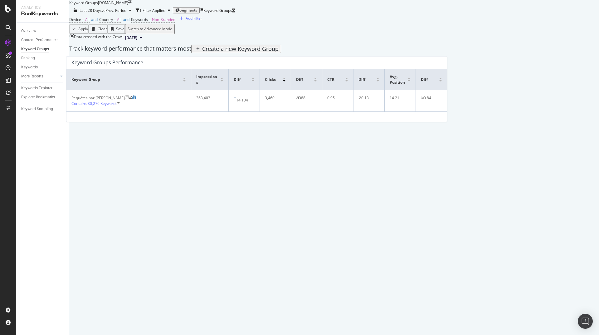
click at [279, 52] on div "Create a new Keyword Group" at bounding box center [240, 49] width 76 height 7
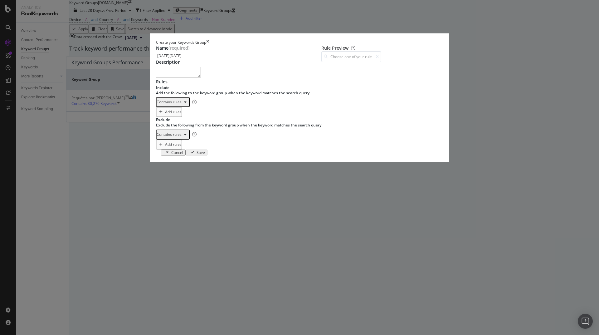
type input "[DATE][DATE]"
click at [195, 121] on div "One Keyword per line: Keyword 1 Keyword 2 Keyword 3" at bounding box center [190, 114] width 39 height 13
type textarea "blackfriday"
click at [173, 153] on div "One Keyword per line: Keyword 1 Keyword 2 Keyword 3" at bounding box center [190, 146] width 39 height 13
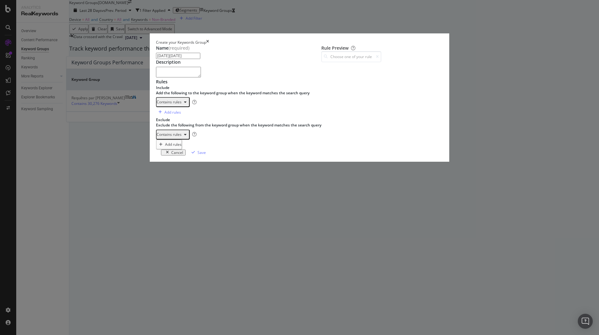
paste textarea "i run"
type textarea "i run"
click at [206, 155] on div "Save" at bounding box center [201, 152] width 8 height 5
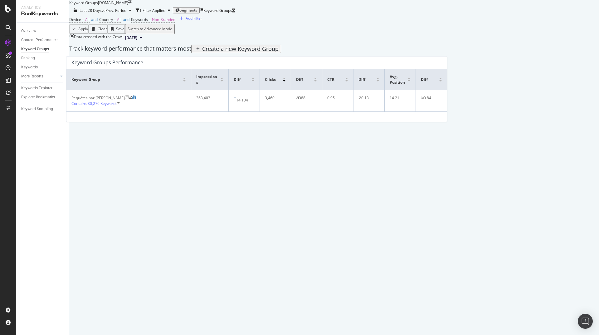
click at [279, 52] on div "Create a new Keyword Group" at bounding box center [240, 49] width 76 height 7
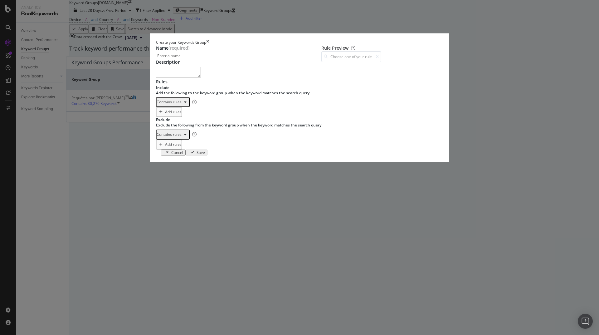
click at [171, 121] on div "One Keyword per line: Keyword 1 Keyword 2 Keyword 3" at bounding box center [190, 114] width 39 height 13
paste textarea "wandern"
type textarea "wandern"
click at [198, 59] on input "modal" at bounding box center [178, 56] width 44 height 6
type input "C"
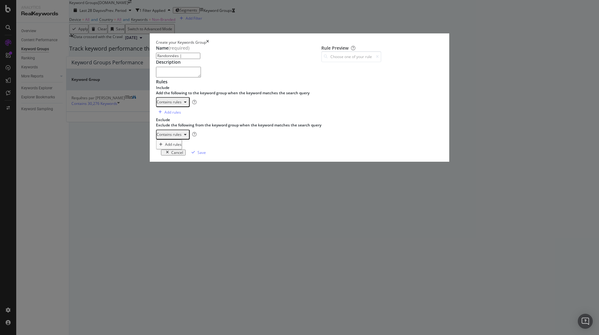
paste input "wandern"
type input "Randonnées | Wandern"
click at [189, 153] on div "One Keyword per line: Keyword 1 Keyword 2 Keyword 3" at bounding box center [190, 146] width 39 height 13
click at [170, 148] on div "modal" at bounding box center [247, 127] width 158 height 41
paste textarea "i run"
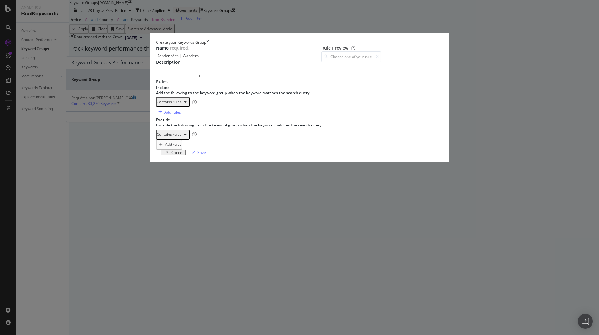
type textarea "i run"
click at [206, 155] on div "Save" at bounding box center [201, 152] width 8 height 5
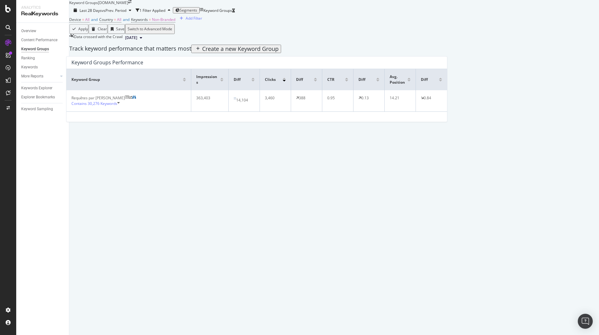
click at [279, 52] on div "Create a new Keyword Group" at bounding box center [240, 49] width 76 height 7
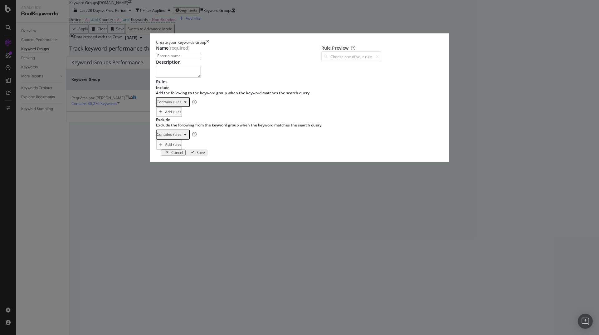
click at [200, 59] on input "modal" at bounding box center [178, 56] width 44 height 6
click at [156, 59] on input "Wanderschuhe" at bounding box center [178, 56] width 44 height 6
type input "Chaussure Randonnées | Wanderschuhe"
click at [171, 121] on div "One Keyword per line: Keyword 1 Keyword 2 Keyword 3" at bounding box center [190, 114] width 39 height 13
paste textarea "Wanderschuhe"
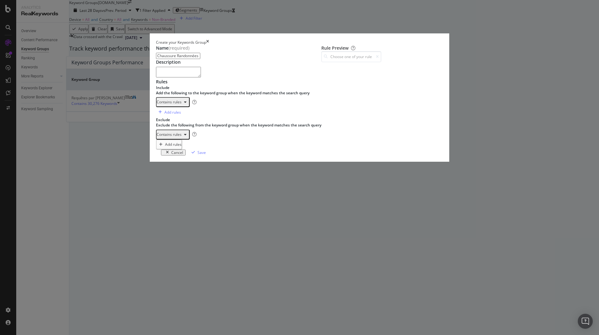
click at [168, 148] on div "Wanderschuhe" at bounding box center [247, 127] width 158 height 41
type textarea "wanderschuhe"
click at [184, 153] on div "One Keyword per line: Keyword 1 Keyword 2 Keyword 3" at bounding box center [190, 146] width 39 height 13
paste textarea "i run"
type textarea "i run"
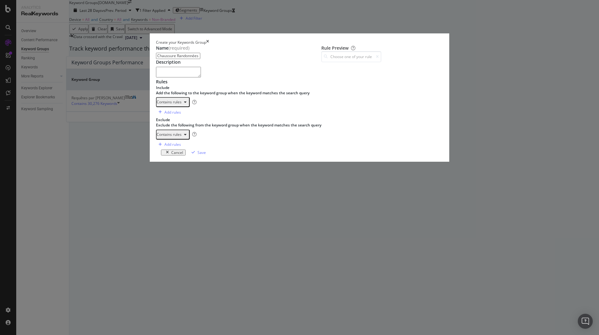
drag, startPoint x: 184, startPoint y: 239, endPoint x: 393, endPoint y: 267, distance: 211.1
click at [206, 155] on div "Save" at bounding box center [201, 152] width 8 height 5
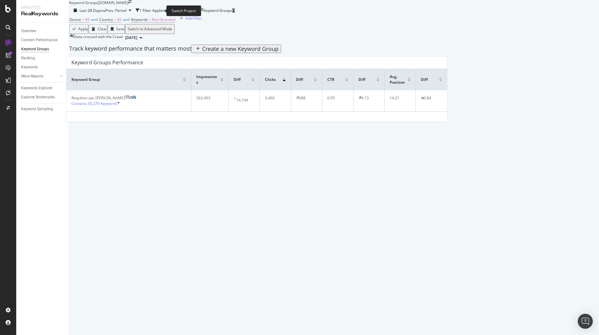
click at [132, 4] on icon "arrow-right-arrow-left" at bounding box center [129, 2] width 3 height 4
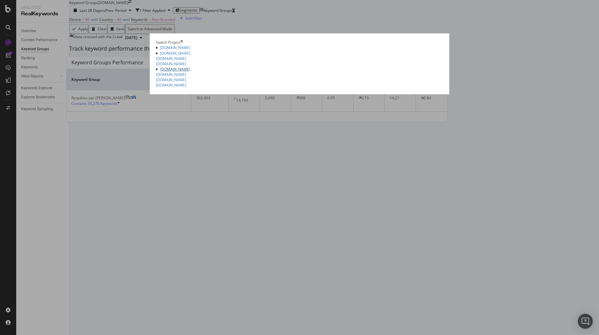
click at [160, 72] on link "[DOMAIN_NAME]" at bounding box center [175, 68] width 30 height 5
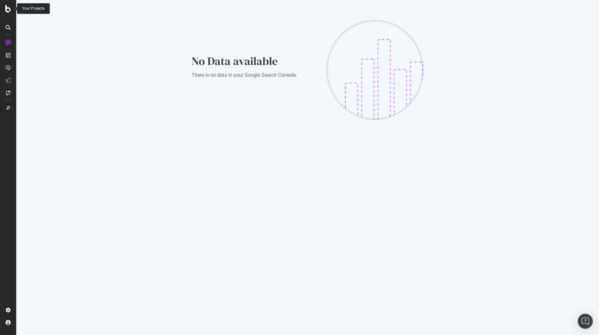
click at [6, 10] on icon at bounding box center [8, 8] width 6 height 7
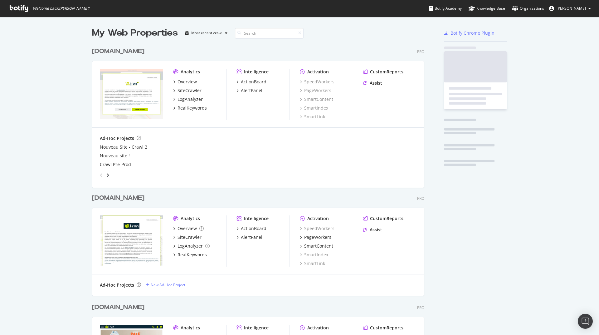
scroll to position [330, 590]
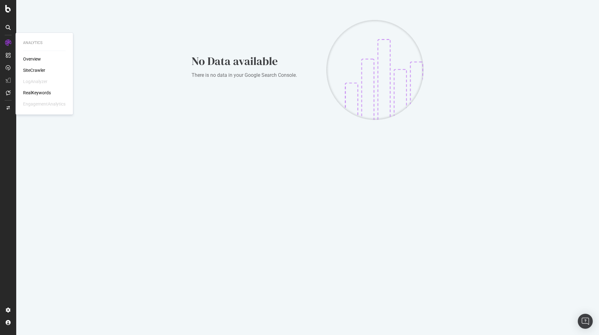
click at [36, 60] on div "Overview" at bounding box center [32, 59] width 18 height 6
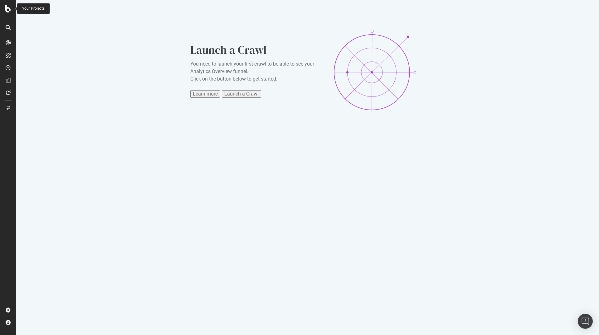
click at [8, 8] on icon at bounding box center [8, 8] width 6 height 7
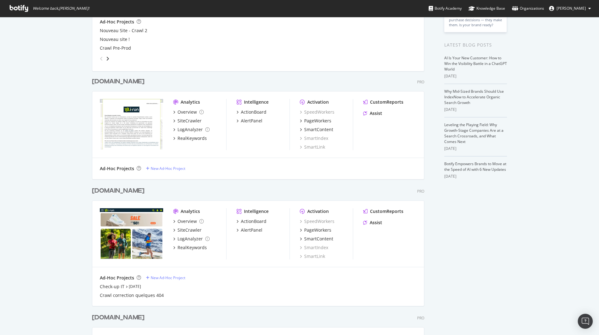
scroll to position [150, 0]
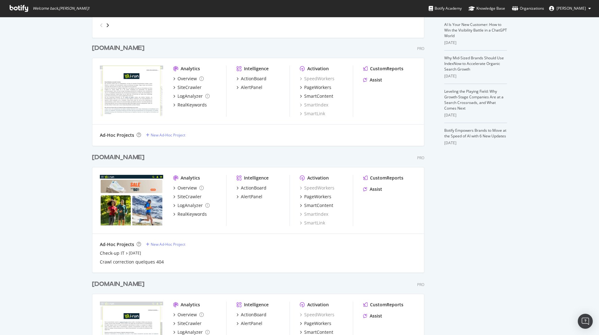
click at [100, 160] on div "[DOMAIN_NAME]" at bounding box center [118, 157] width 52 height 9
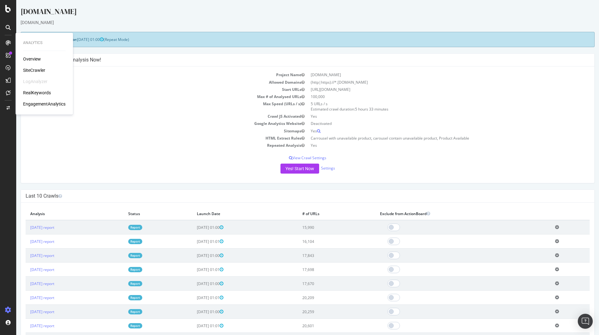
click at [41, 92] on div "RealKeywords" at bounding box center [37, 93] width 28 height 6
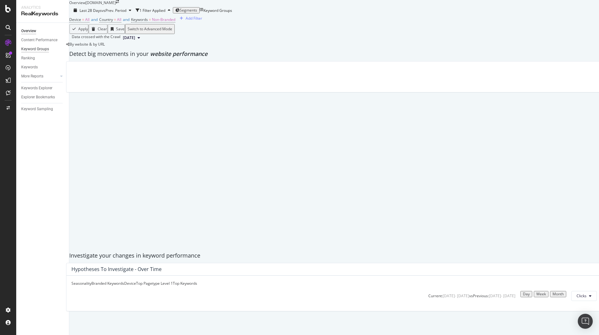
click at [35, 50] on div "Keyword Groups" at bounding box center [35, 49] width 28 height 7
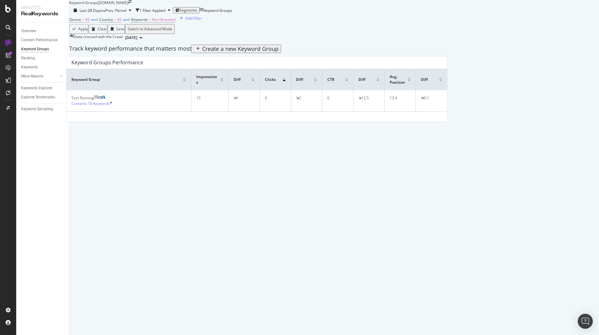
click at [112, 106] on icon at bounding box center [111, 104] width 2 height 6
click at [279, 52] on div "Create a new Keyword Group" at bounding box center [240, 49] width 76 height 7
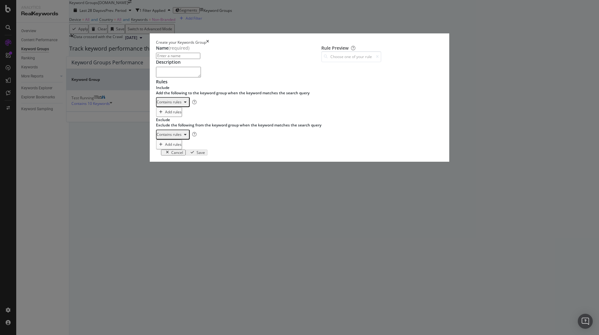
click at [173, 59] on input "modal" at bounding box center [178, 56] width 44 height 6
type input "Running"
click at [197, 121] on div "One Keyword per line: Keyword 1 Keyword 2 Keyword 3" at bounding box center [190, 114] width 39 height 13
type textarea "running"
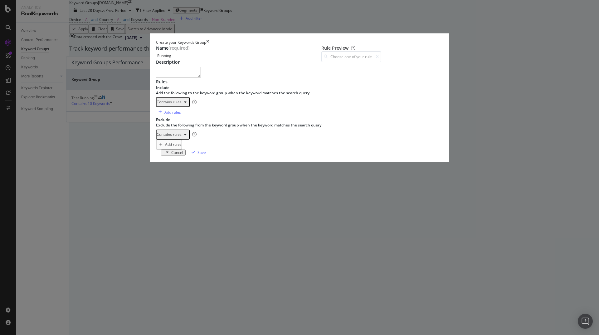
paste textarea "i run"
type textarea "i run"
click at [206, 155] on div "Save" at bounding box center [201, 152] width 8 height 5
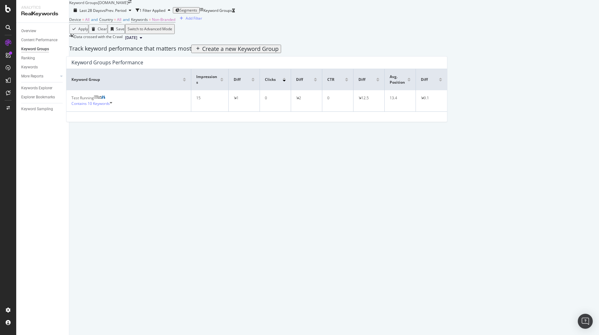
click at [279, 52] on div "Create a new Keyword Group" at bounding box center [240, 49] width 76 height 7
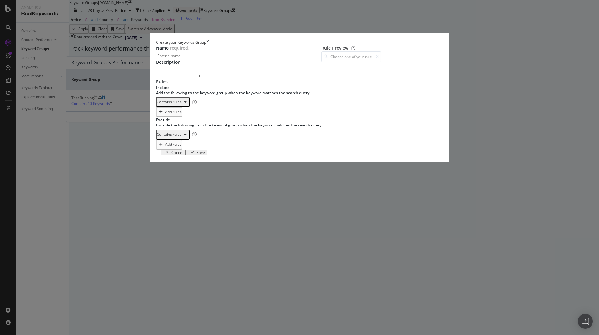
click at [173, 59] on input "modal" at bounding box center [178, 56] width 44 height 6
type input "Garmin"
click at [188, 121] on div "One Keyword per line: Keyword 1 Keyword 2 Keyword 3" at bounding box center [190, 114] width 39 height 13
type textarea "garmin"
click at [182, 181] on div "modal" at bounding box center [247, 159] width 158 height 41
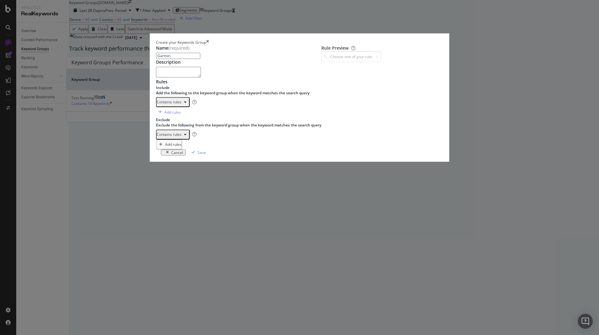
paste textarea "i run"
type textarea "i run"
click at [206, 155] on div "Save" at bounding box center [201, 152] width 8 height 5
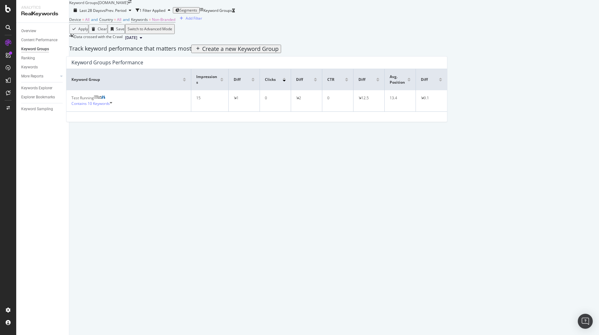
click at [279, 52] on div "Create a new Keyword Group" at bounding box center [240, 49] width 76 height 7
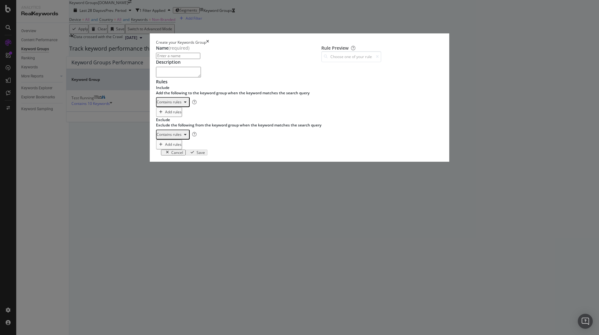
click at [200, 59] on input "modal" at bounding box center [178, 56] width 44 height 6
type input "Nike"
click at [210, 148] on div "modal" at bounding box center [247, 127] width 158 height 41
type textarea "nike"
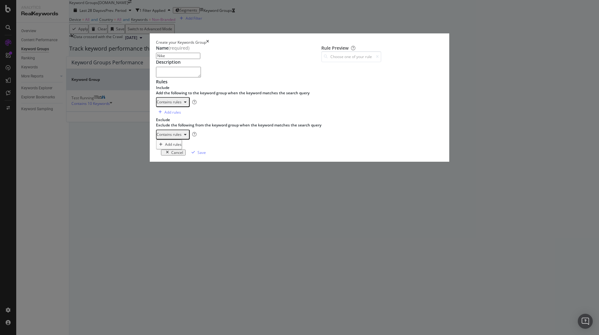
click at [219, 148] on div "modal" at bounding box center [247, 127] width 158 height 41
paste textarea "i run"
type textarea "i run"
click at [206, 155] on div "Save" at bounding box center [201, 152] width 8 height 5
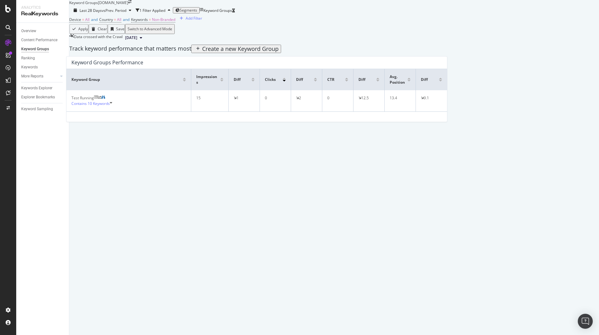
click at [279, 52] on div "Create a new Keyword Group" at bounding box center [236, 49] width 85 height 7
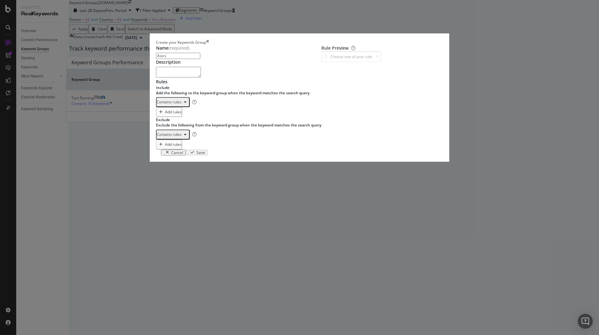
type input "Asics"
click at [173, 121] on div "One Keyword per line: Keyword 1 Keyword 2 Keyword 3" at bounding box center [190, 114] width 39 height 13
type textarea "asics"
click at [192, 153] on div "One Keyword per line: Keyword 1 Keyword 2 Keyword 3" at bounding box center [190, 146] width 39 height 13
paste textarea "i run"
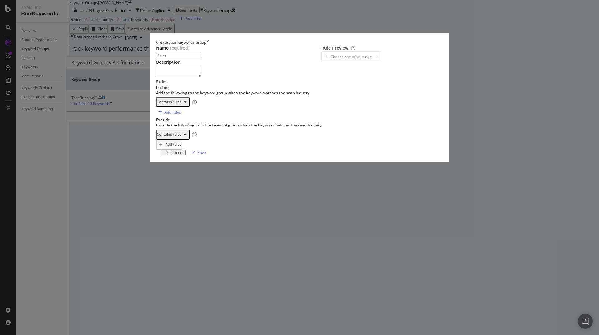
type textarea "i run"
click at [206, 155] on div "Save" at bounding box center [201, 152] width 8 height 5
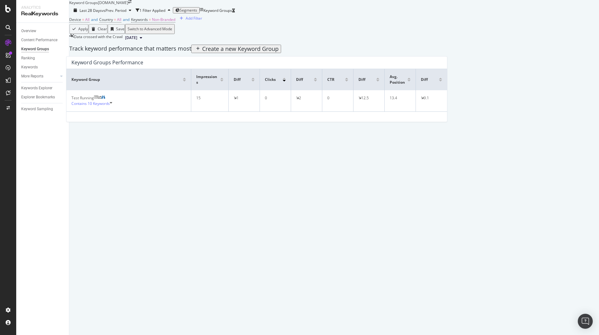
click at [279, 52] on div "Create a new Keyword Group" at bounding box center [240, 49] width 76 height 7
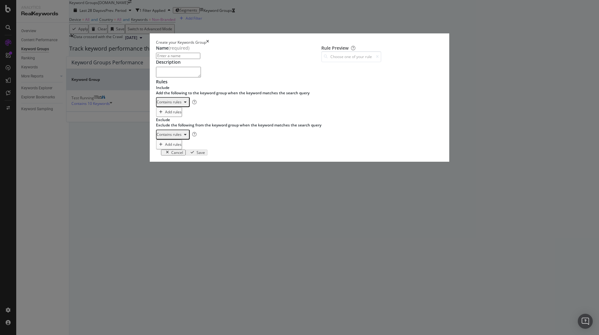
click at [192, 59] on input "modal" at bounding box center [178, 56] width 44 height 6
paste input "Hoka"
type input "Hoka"
click at [172, 121] on div "One Keyword per line: Keyword 1 Keyword 2 Keyword 3" at bounding box center [190, 114] width 39 height 13
paste textarea "Hoka"
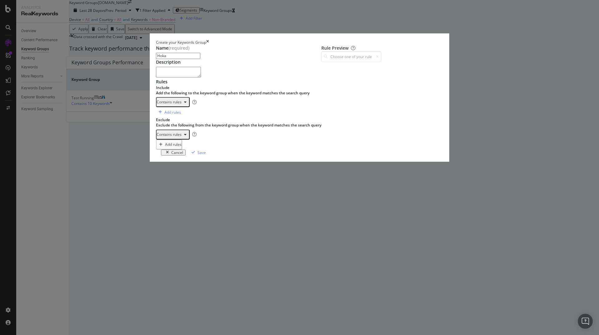
drag, startPoint x: 161, startPoint y: 160, endPoint x: 176, endPoint y: 159, distance: 15.0
click at [168, 148] on div "Hoka" at bounding box center [247, 127] width 158 height 41
type textarea "hoka"
click at [232, 181] on div "modal" at bounding box center [247, 159] width 158 height 41
paste textarea "i run"
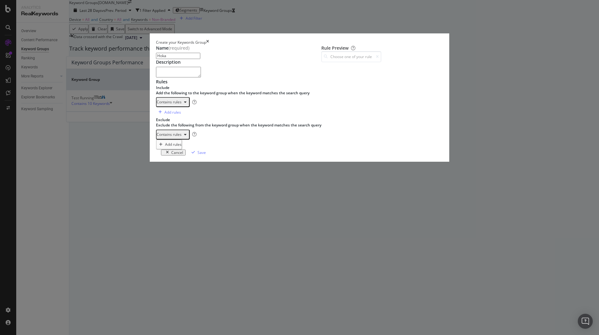
type textarea "i run"
click at [206, 155] on div "Save" at bounding box center [201, 152] width 8 height 5
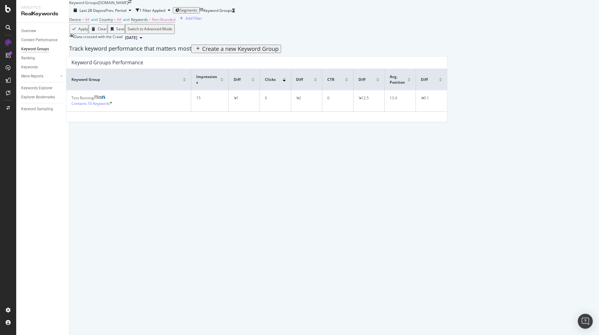
click at [279, 52] on div "Create a new Keyword Group" at bounding box center [240, 49] width 76 height 7
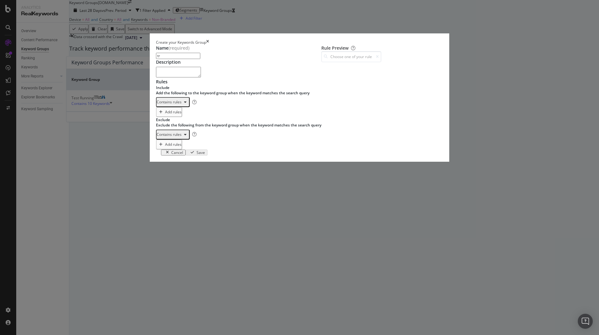
type input "t"
type input "Trail"
click at [180, 107] on div "Contains rules" at bounding box center [176, 102] width 41 height 10
click at [182, 121] on div "One Keyword per line: Keyword 1 Keyword 2 Keyword 3" at bounding box center [190, 114] width 39 height 13
type textarea "trail"
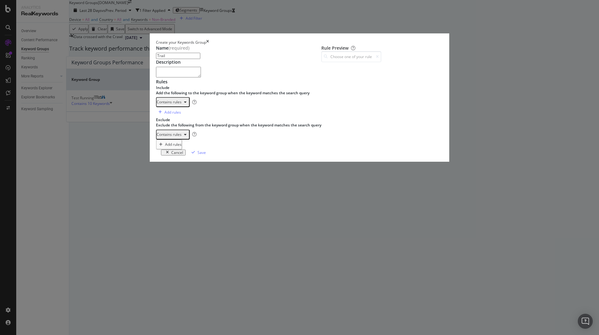
click at [177, 153] on div "One Keyword per line: Keyword 1 Keyword 2 Keyword 3" at bounding box center [190, 146] width 39 height 13
paste textarea "i run"
type textarea "i run"
click at [206, 155] on div "Save" at bounding box center [201, 152] width 8 height 5
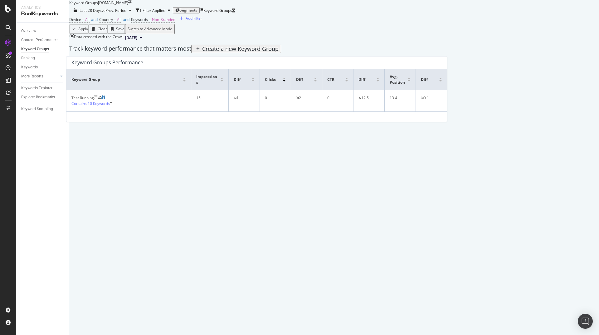
click at [279, 52] on div "Create a new Keyword Group" at bounding box center [240, 49] width 76 height 7
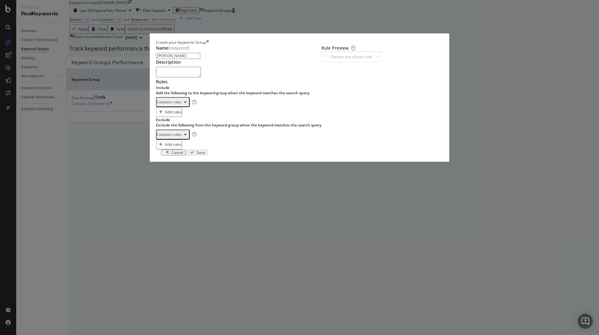
type input "[PERSON_NAME]"
click at [187, 121] on div "One Keyword per line: Keyword 1 Keyword 2 Keyword 3" at bounding box center [190, 114] width 39 height 13
type textarea "[PERSON_NAME]"
click at [177, 153] on div "One Keyword per line: Keyword 1 Keyword 2 Keyword 3" at bounding box center [190, 146] width 39 height 13
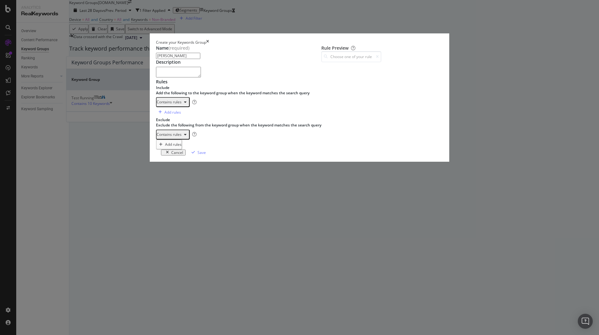
paste textarea "i run"
type textarea "i run"
click at [168, 148] on div "[PERSON_NAME]" at bounding box center [247, 127] width 158 height 41
type textarea "[PERSON_NAME]"
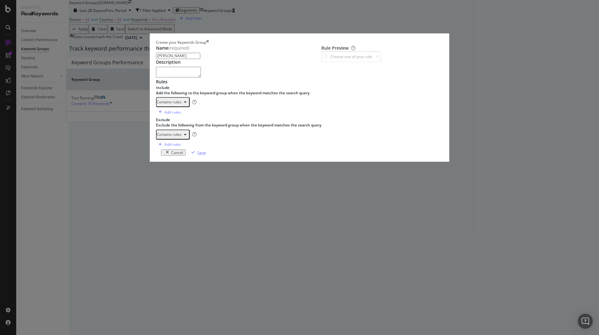
click at [206, 155] on div "Save" at bounding box center [201, 152] width 8 height 5
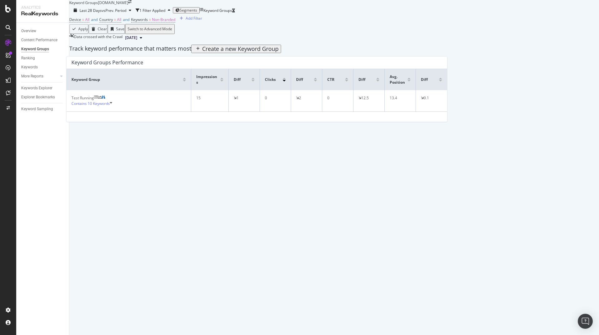
click at [279, 52] on div "Create a new Keyword Group" at bounding box center [240, 49] width 76 height 7
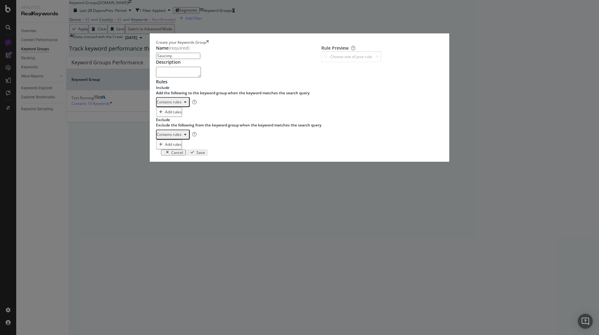
type input "Saucony"
click at [176, 121] on div "One Keyword per line: Keyword 1 Keyword 2 Keyword 3" at bounding box center [190, 114] width 39 height 13
type textarea "saucony"
click at [187, 153] on div "One Keyword per line: Keyword 1 Keyword 2 Keyword 3" at bounding box center [190, 146] width 39 height 13
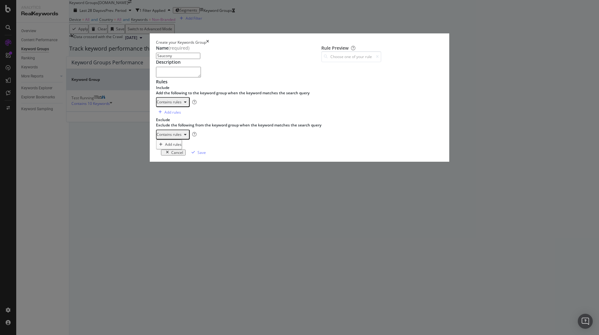
paste textarea "i run"
type textarea "i run"
click at [206, 155] on div "Save" at bounding box center [201, 152] width 8 height 5
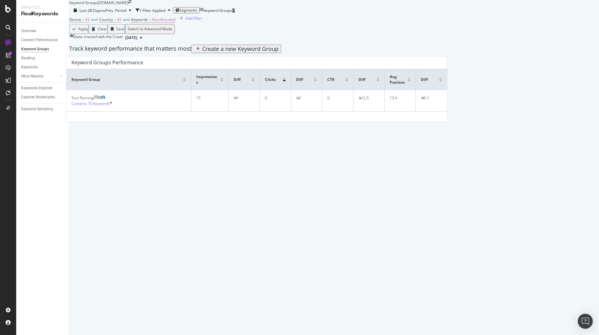
click at [279, 52] on div "Create a new Keyword Group" at bounding box center [236, 49] width 85 height 7
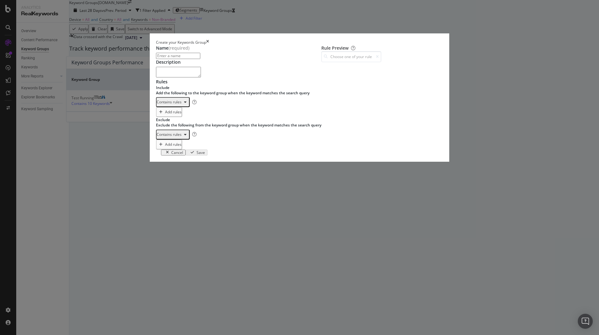
click at [172, 59] on input "modal" at bounding box center [178, 56] width 44 height 6
type input "[PERSON_NAME]"
click at [192, 121] on div "One Keyword per line: Keyword 1 Keyword 2 Keyword 3" at bounding box center [190, 114] width 39 height 13
type textarea "[PERSON_NAME]"
click at [191, 181] on div "modal" at bounding box center [247, 159] width 158 height 41
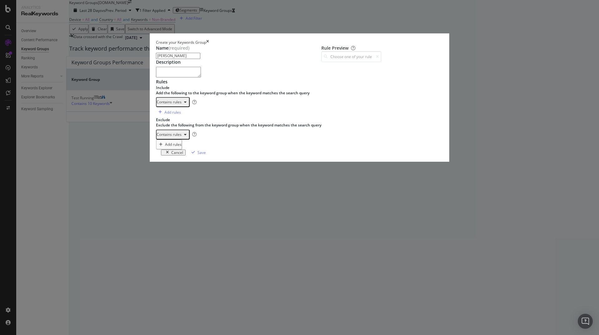
paste textarea "i run"
type textarea "i run"
click at [206, 155] on div "Save" at bounding box center [201, 152] width 8 height 5
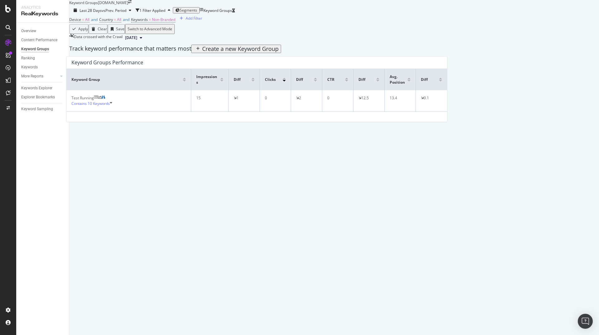
click at [279, 52] on div "Create a new Keyword Group" at bounding box center [240, 49] width 76 height 7
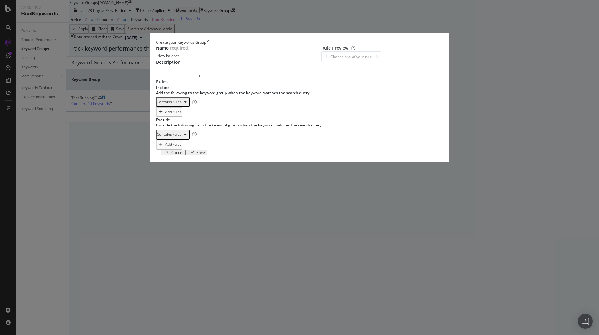
type input "New balance"
click at [218, 148] on div "modal" at bounding box center [247, 127] width 158 height 41
type textarea "new balance"
click at [202, 148] on div "modal" at bounding box center [247, 127] width 158 height 41
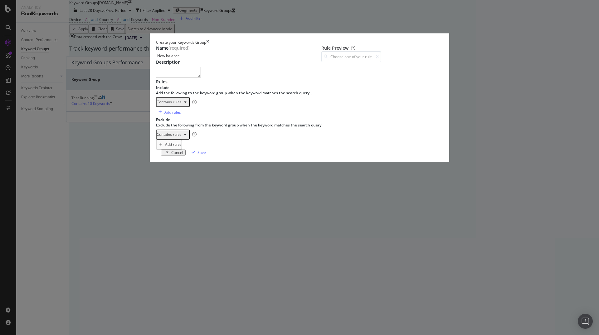
paste textarea "i run"
type textarea "i run"
click at [206, 155] on div "Save" at bounding box center [197, 153] width 17 height 6
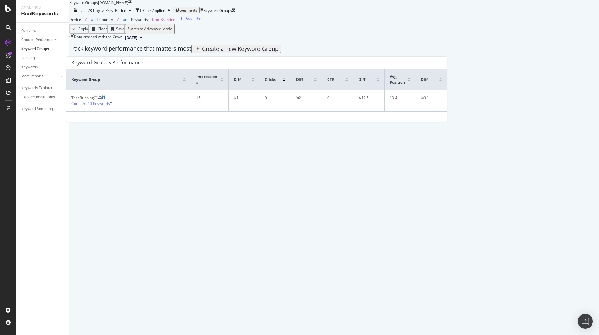
click at [279, 52] on div "Create a new Keyword Group" at bounding box center [240, 49] width 76 height 7
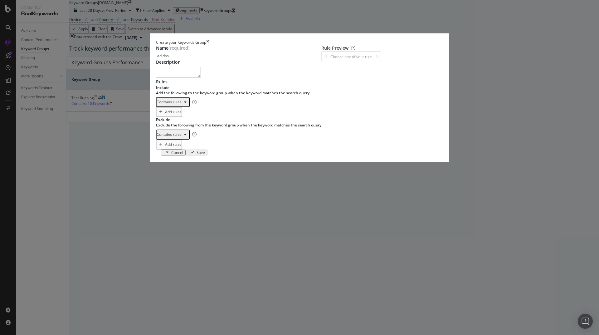
type input "adidas"
click at [186, 121] on div "One Keyword per line: Keyword 1 Keyword 2 Keyword 3" at bounding box center [190, 114] width 39 height 13
type textarea "adidas"
drag, startPoint x: 151, startPoint y: 80, endPoint x: 217, endPoint y: 80, distance: 66.7
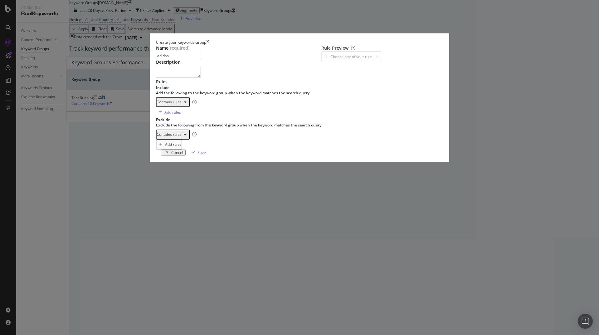
click at [156, 59] on input "adidas" at bounding box center [178, 56] width 44 height 6
type input "Adidas"
click at [203, 148] on div "modal" at bounding box center [247, 127] width 158 height 41
paste textarea "i run"
type textarea "i run"
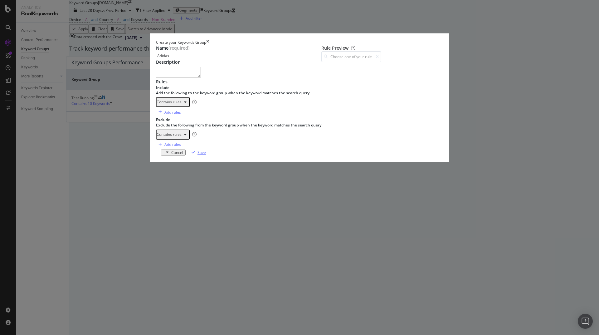
click at [206, 155] on div "Save" at bounding box center [201, 152] width 8 height 5
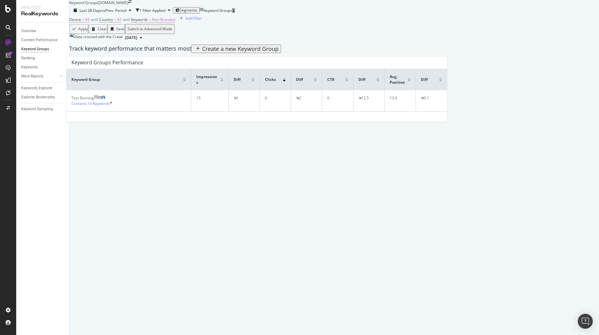
click at [279, 52] on div "Create a new Keyword Group" at bounding box center [240, 49] width 76 height 7
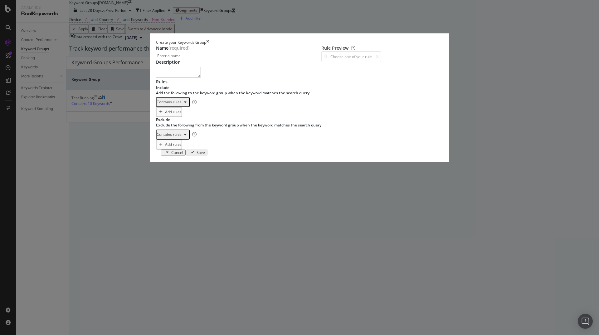
click at [177, 59] on input "modal" at bounding box center [178, 56] width 44 height 6
click at [167, 59] on input "Hiking | TRekking" at bounding box center [178, 56] width 44 height 6
type input "Hiking | Trekking"
click at [195, 121] on div "One Keyword per line: Keyword 1 Keyword 2 Keyword 3" at bounding box center [190, 114] width 39 height 13
type textarea "hiking"
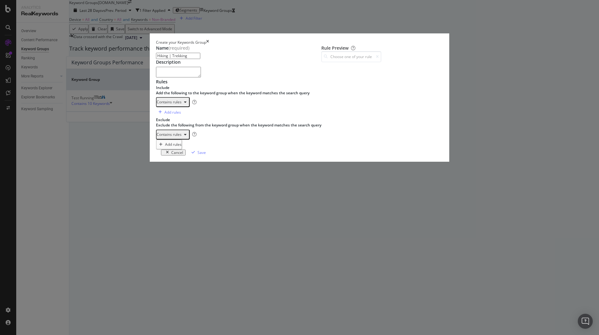
click at [174, 148] on div "hiking" at bounding box center [247, 127] width 158 height 41
type textarea "trekking"
click at [188, 153] on div "One Keyword per line: Keyword 1 Keyword 2 Keyword 3" at bounding box center [190, 146] width 39 height 13
paste textarea "i run"
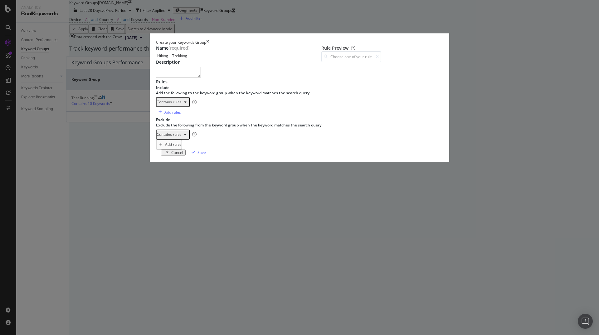
type textarea "i run"
click at [206, 155] on div "Save" at bounding box center [201, 152] width 8 height 5
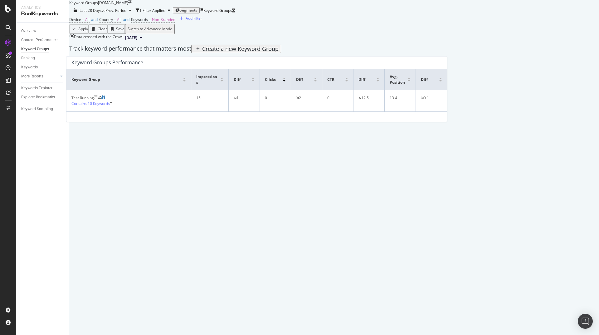
click at [279, 52] on div "Create a new Keyword Group" at bounding box center [240, 49] width 76 height 7
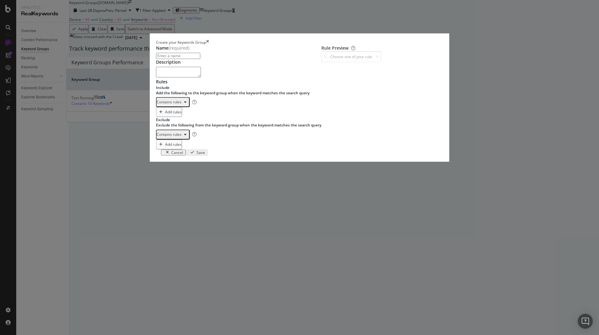
click at [182, 121] on div "One Keyword per line: Keyword 1 Keyword 2 Keyword 3" at bounding box center [190, 114] width 39 height 13
click at [177, 153] on div "One Keyword per line: Keyword 1 Keyword 2 Keyword 3" at bounding box center [190, 146] width 39 height 13
paste textarea "i run"
type textarea "i run"
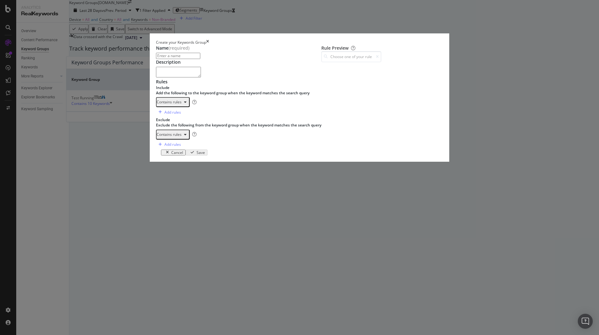
click at [172, 148] on div "sea to summit triple sphere baume du tigre shock absorber the north face le sli…" at bounding box center [246, 127] width 149 height 41
type textarea "le slip français"
click at [159, 59] on input "modal" at bounding box center [178, 56] width 44 height 6
click at [182, 59] on input "modal" at bounding box center [178, 56] width 44 height 6
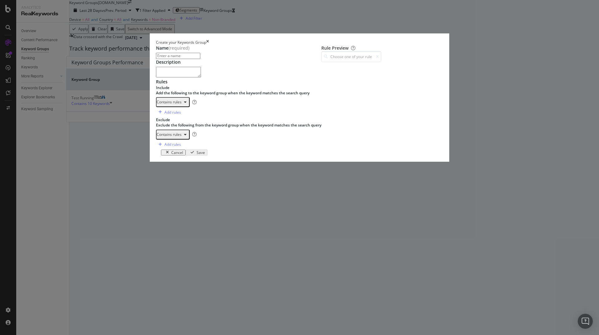
paste input "Espaces marques - KW exact"
type input "Espaces marques - KW exact"
click at [206, 155] on div "Save" at bounding box center [201, 152] width 8 height 5
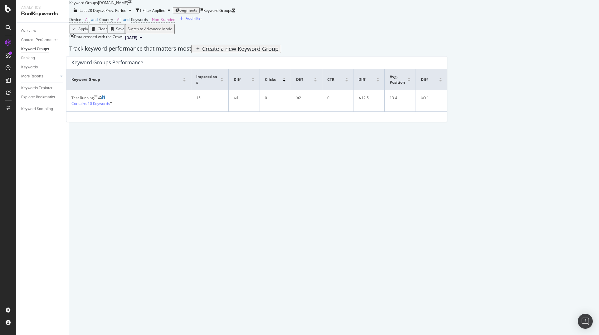
click at [279, 52] on div "Create a new Keyword Group" at bounding box center [240, 49] width 76 height 7
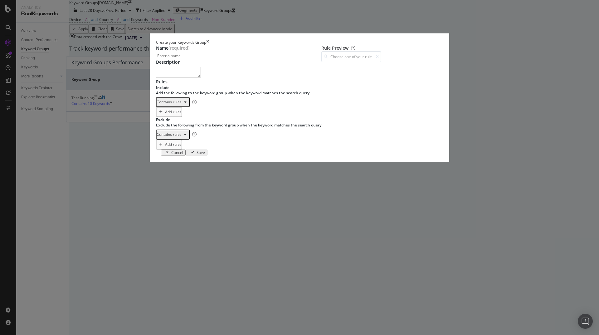
click at [200, 59] on input "modal" at bounding box center [178, 56] width 44 height 6
click at [161, 59] on input "[DATE][DATE]" at bounding box center [178, 56] width 44 height 6
type input "[DATE][DATE]"
click at [175, 121] on div "One Keyword per line: Keyword 1 Keyword 2 Keyword 3" at bounding box center [190, 114] width 39 height 13
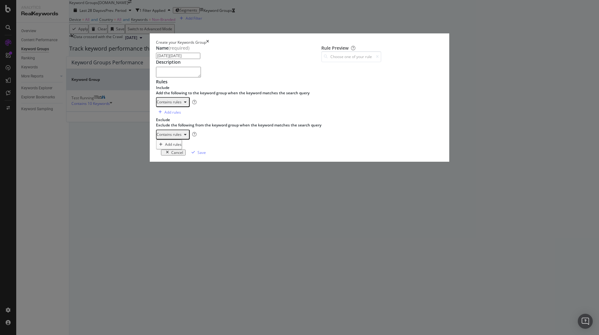
type textarea "[DATE][DATE]"
click at [203, 148] on div "modal" at bounding box center [247, 127] width 158 height 41
paste textarea "Espaces marques - KW exact"
drag, startPoint x: 211, startPoint y: 235, endPoint x: 137, endPoint y: 227, distance: 73.7
click at [156, 149] on div "Name (required) [DATE][DATE] Description Rules Include Add the following to the…" at bounding box center [299, 97] width 287 height 104
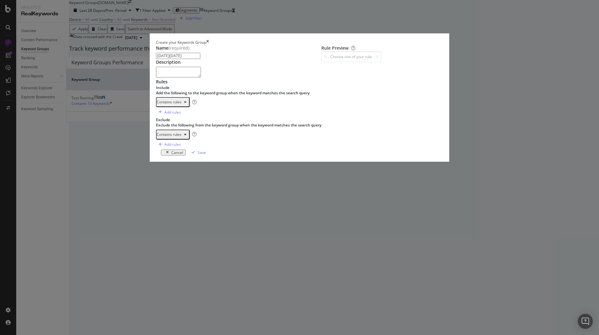
paste textarea "i run"
type textarea "i run"
click at [206, 155] on div "Save" at bounding box center [201, 152] width 8 height 5
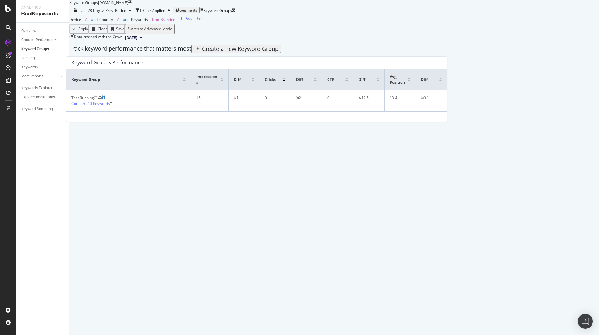
click at [279, 52] on div "Create a new Keyword Group" at bounding box center [240, 49] width 76 height 7
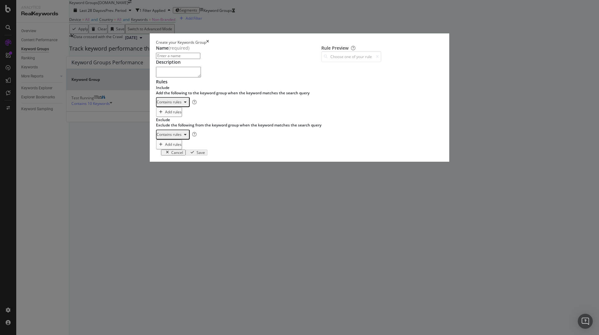
click at [179, 121] on div "One Keyword per line: Keyword 1 Keyword 2 Keyword 3" at bounding box center [190, 114] width 39 height 13
type textarea "k"
type textarea "hiking shoes"
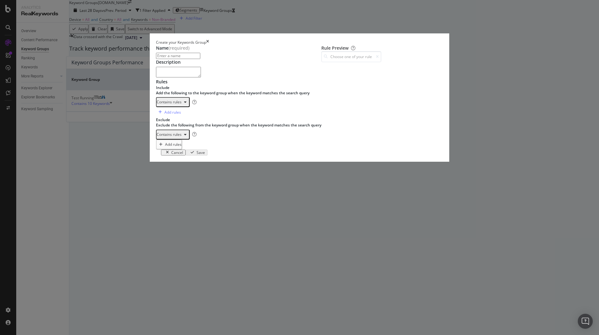
type textarea "hiking sho"
click at [185, 153] on div "One Keyword per line: Keyword 1 Keyword 2 Keyword 3" at bounding box center [190, 146] width 39 height 13
paste textarea "i run"
type textarea "i run"
click at [166, 59] on input "modal" at bounding box center [178, 56] width 44 height 6
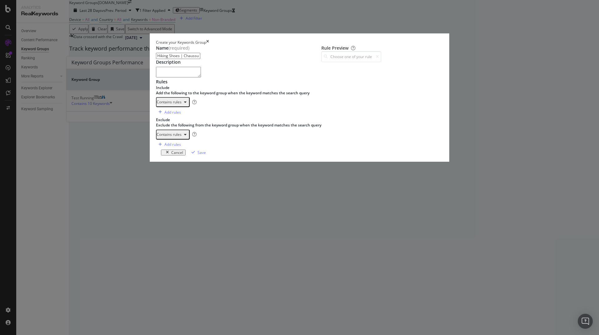
drag, startPoint x: 175, startPoint y: 78, endPoint x: 146, endPoint y: 78, distance: 28.4
click at [156, 59] on input "Hiking Shoes | Chaussure de randonnée" at bounding box center [178, 56] width 44 height 6
click at [200, 59] on input "Chaussure de randonnée" at bounding box center [178, 56] width 44 height 6
paste input "Hiking Shoes |"
type input "Chaussure de randonnée | Hiking Shoes"
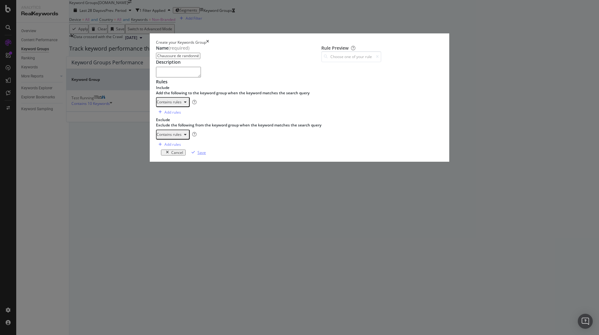
click at [206, 155] on div "Save" at bounding box center [201, 152] width 8 height 5
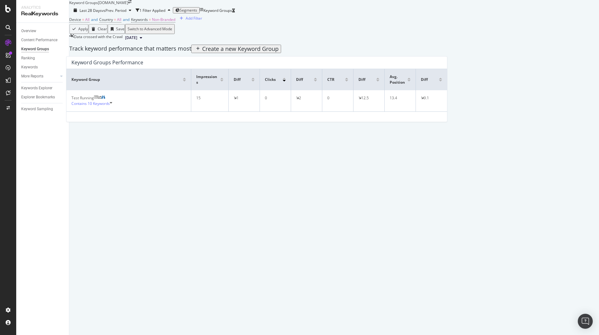
click at [337, 122] on div "Keyword Groups [DOMAIN_NAME] Last 28 Days vs Prev. Period 1 Filter Applied Segm…" at bounding box center [256, 61] width 375 height 122
click at [29, 30] on div "Overview" at bounding box center [28, 31] width 15 height 7
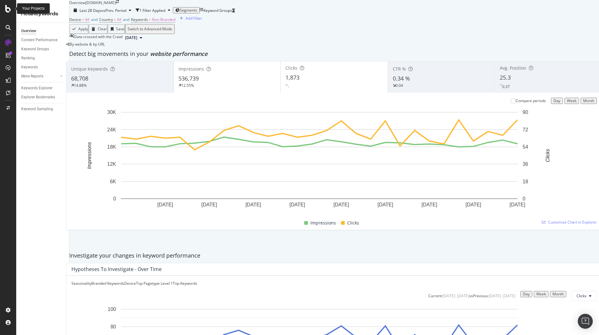
click at [11, 8] on icon at bounding box center [8, 8] width 6 height 7
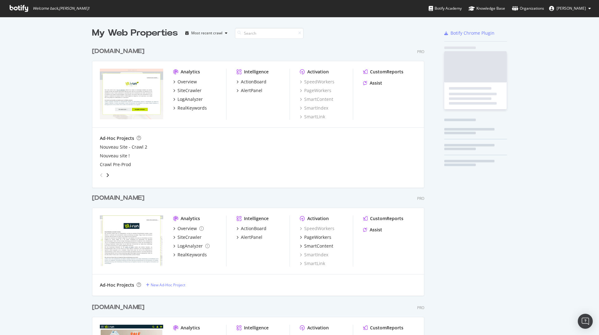
scroll to position [330, 590]
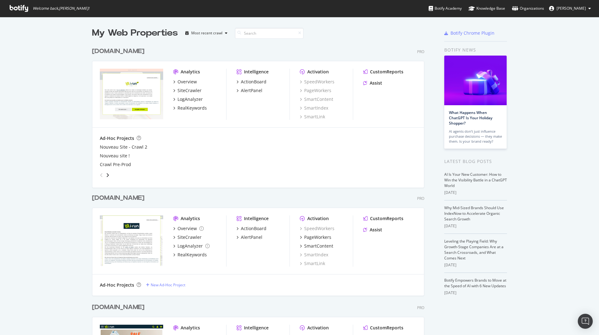
click at [109, 196] on div "[DOMAIN_NAME]" at bounding box center [118, 197] width 52 height 9
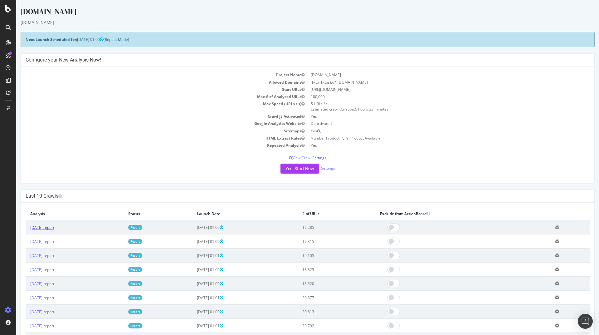
click at [54, 227] on link "[DATE] report" at bounding box center [42, 227] width 24 height 5
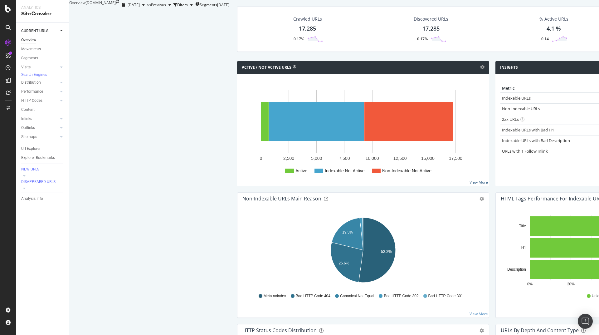
click at [469, 185] on link "View More" at bounding box center [478, 181] width 18 height 5
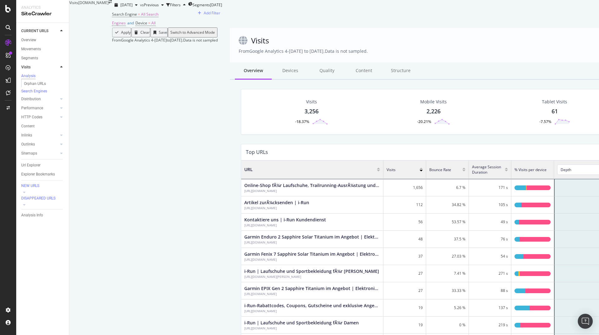
scroll to position [182, 498]
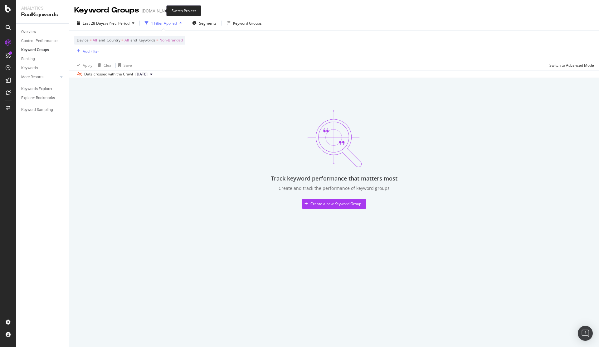
click at [177, 10] on icon "arrow-right-arrow-left" at bounding box center [179, 11] width 4 height 4
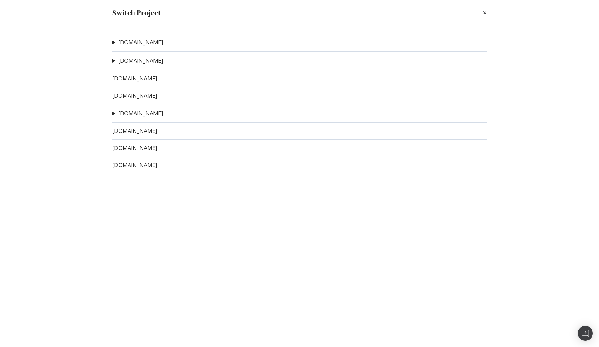
click at [127, 60] on link "[DOMAIN_NAME]" at bounding box center [140, 60] width 45 height 7
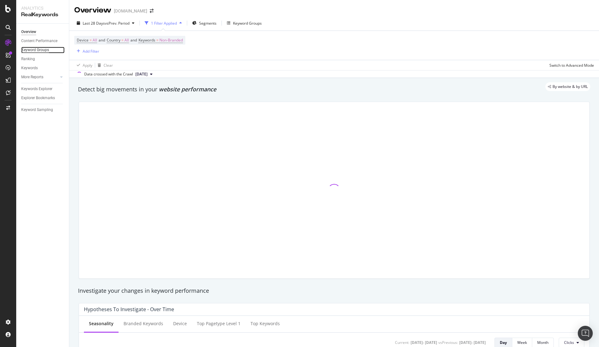
click at [43, 50] on div "Keyword Groups" at bounding box center [35, 50] width 28 height 7
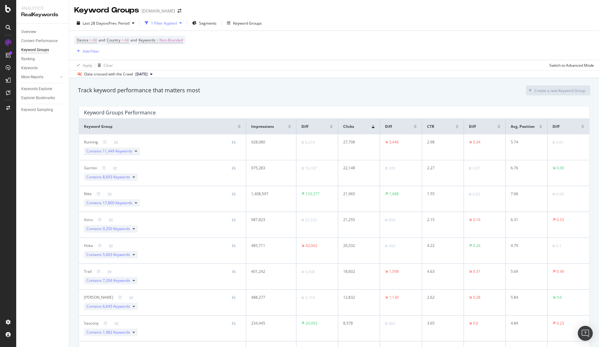
click at [107, 149] on span "11,449 Keywords" at bounding box center [118, 150] width 30 height 5
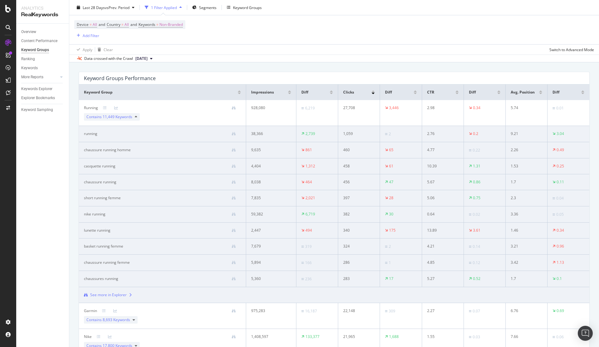
scroll to position [75, 0]
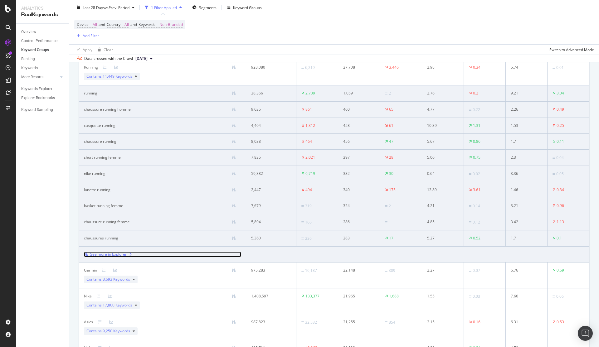
click at [116, 256] on div "See more in Explorer" at bounding box center [108, 255] width 36 height 6
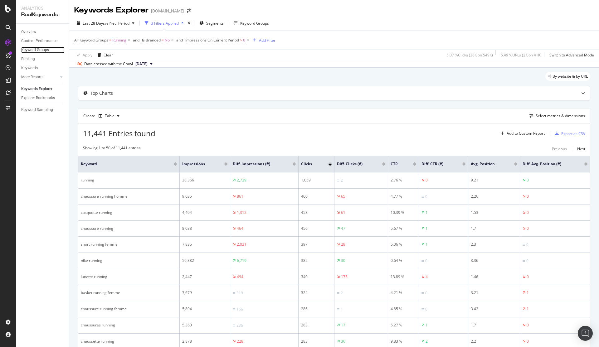
click at [35, 50] on div "Keyword Groups" at bounding box center [35, 50] width 28 height 7
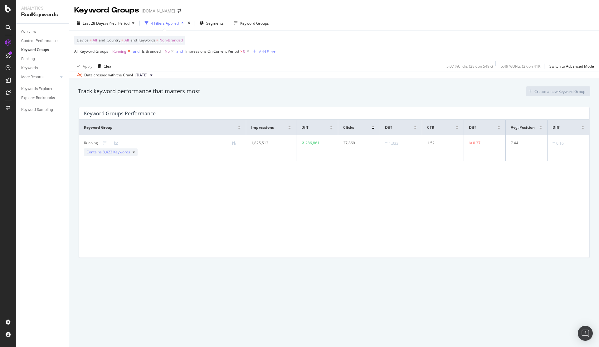
click at [129, 52] on icon at bounding box center [128, 51] width 5 height 6
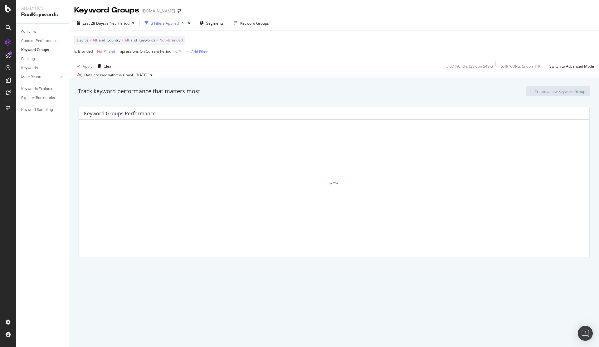
click at [105, 50] on icon at bounding box center [104, 51] width 5 height 6
click at [134, 52] on span "0" at bounding box center [133, 51] width 2 height 9
click at [230, 73] on div "Data crossed with the Crawl 2025 Aug. 17th" at bounding box center [334, 74] width 530 height 7
click at [138, 51] on icon at bounding box center [136, 51] width 5 height 6
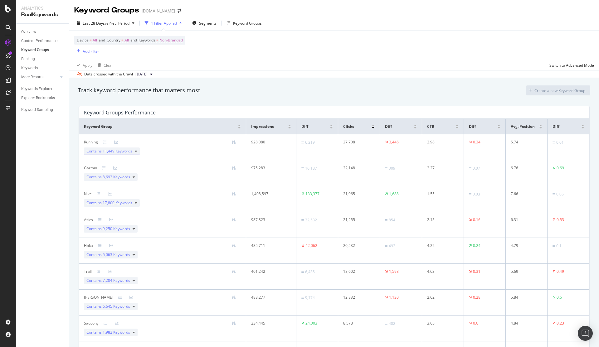
click at [118, 149] on span "11,449 Keywords" at bounding box center [118, 150] width 30 height 5
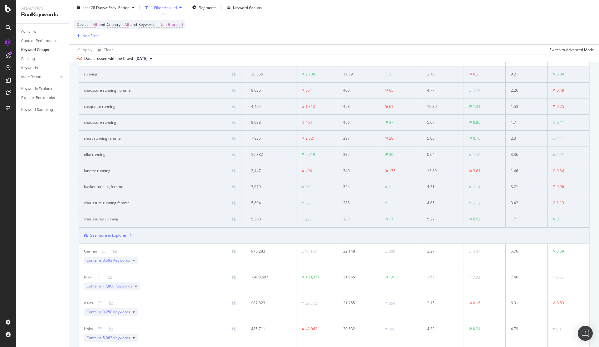
scroll to position [112, 0]
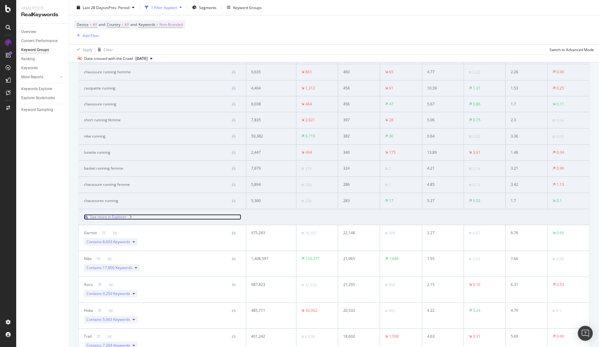
click at [107, 218] on div "See more in Explorer" at bounding box center [108, 217] width 36 height 6
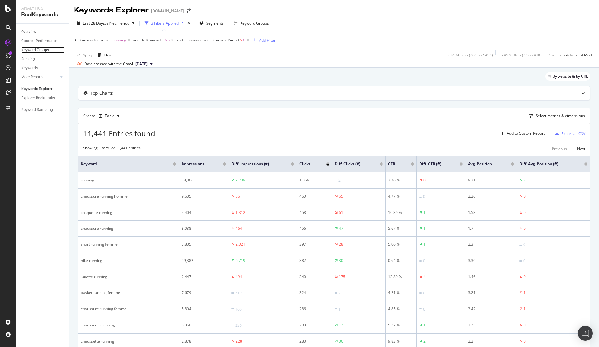
click at [37, 49] on div "Keyword Groups" at bounding box center [35, 50] width 28 height 7
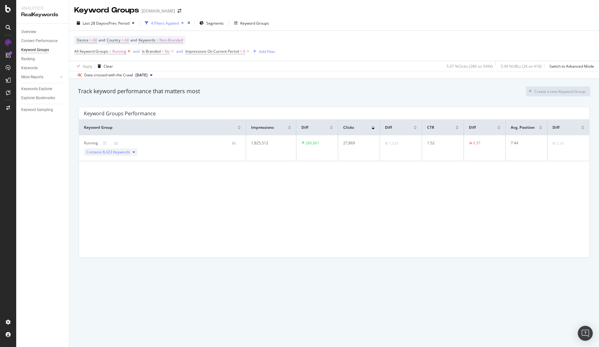
click at [131, 50] on icon at bounding box center [128, 51] width 5 height 6
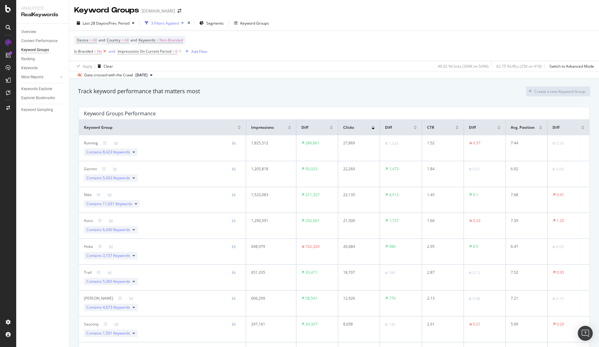
click at [103, 51] on icon at bounding box center [104, 51] width 5 height 6
click at [137, 51] on icon at bounding box center [136, 51] width 5 height 6
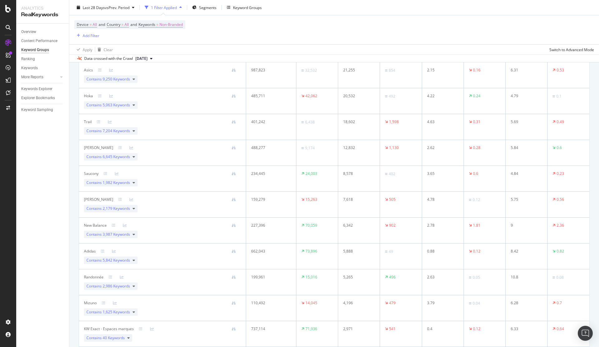
scroll to position [262, 0]
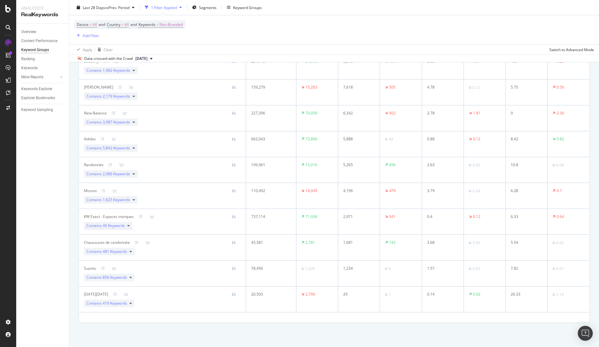
click at [120, 228] on span "40 Keywords" at bounding box center [114, 225] width 22 height 5
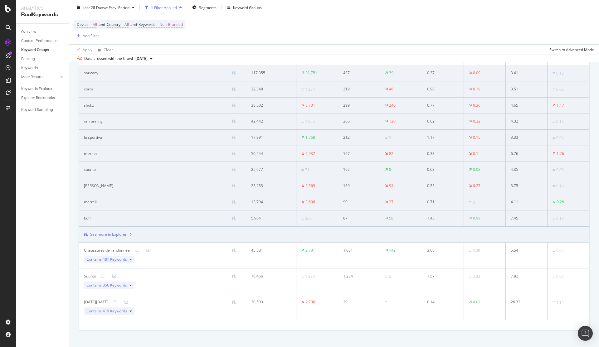
scroll to position [442, 0]
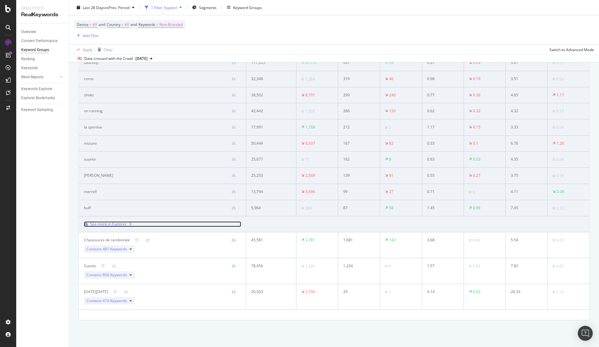
click at [116, 223] on div "See more in Explorer" at bounding box center [108, 224] width 36 height 6
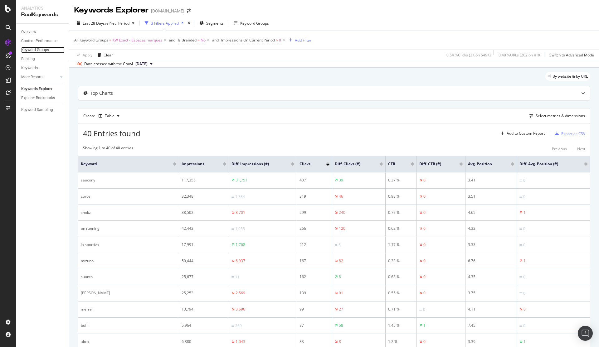
click at [41, 49] on div "Keyword Groups" at bounding box center [35, 50] width 28 height 7
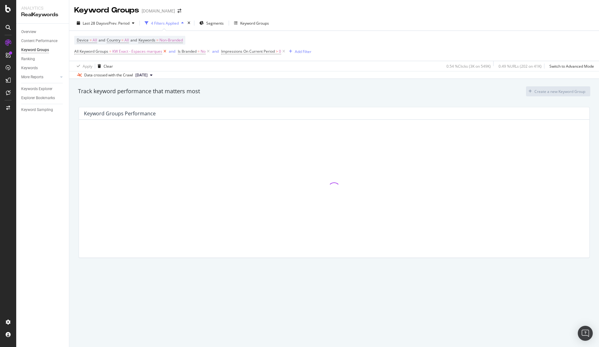
click at [165, 50] on icon at bounding box center [164, 51] width 5 height 6
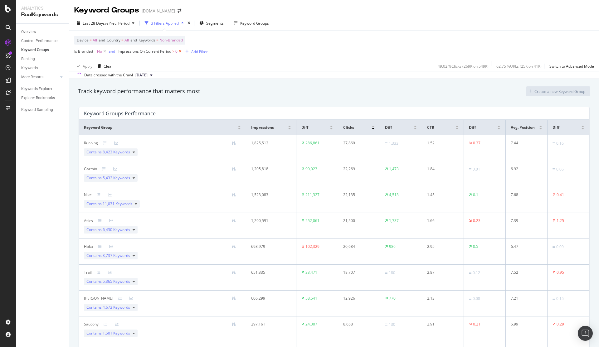
click at [181, 51] on icon at bounding box center [179, 51] width 5 height 6
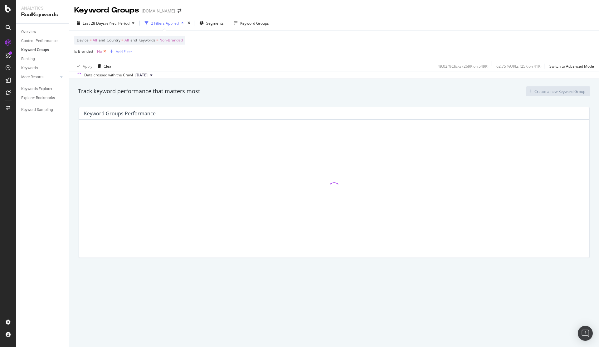
click at [104, 50] on icon at bounding box center [104, 51] width 5 height 6
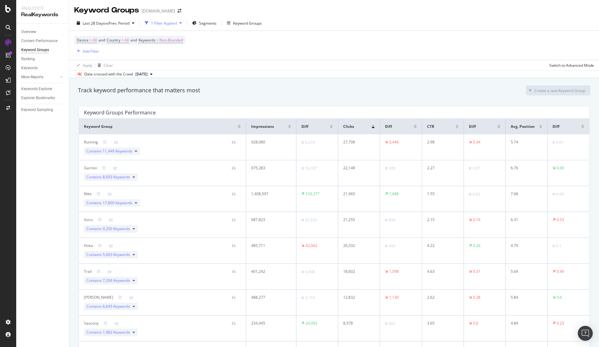
scroll to position [265, 0]
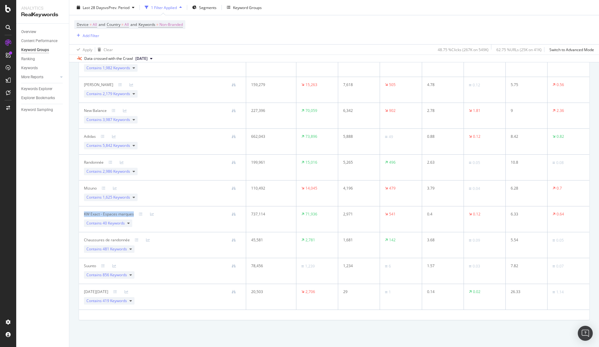
drag, startPoint x: 84, startPoint y: 214, endPoint x: 135, endPoint y: 213, distance: 51.2
click at [135, 213] on div "KW Exact - Espaces marques" at bounding box center [162, 214] width 157 height 6
copy div "KW Exact - Espaces marques"
click at [102, 300] on span "Contains 419 Keywords" at bounding box center [106, 301] width 41 height 6
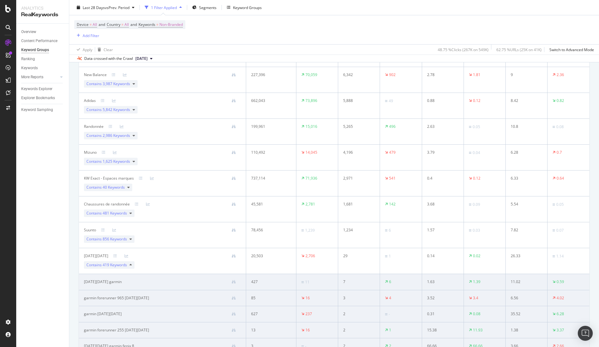
scroll to position [302, 0]
click at [134, 133] on icon at bounding box center [134, 134] width 2 height 4
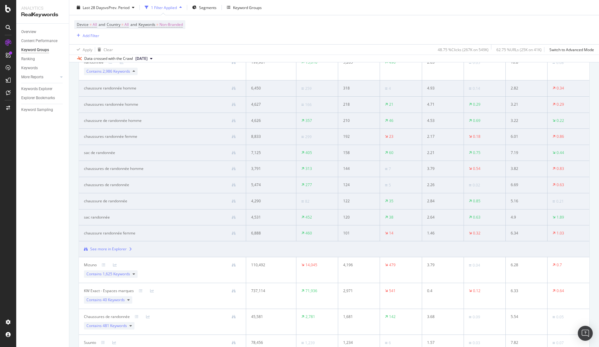
scroll to position [441, 0]
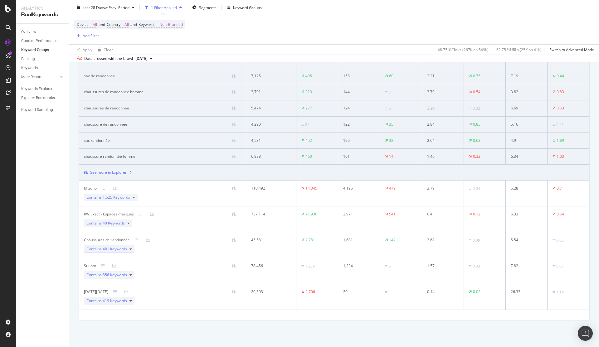
click at [132, 252] on div "Contains 481 Keywords" at bounding box center [109, 248] width 51 height 7
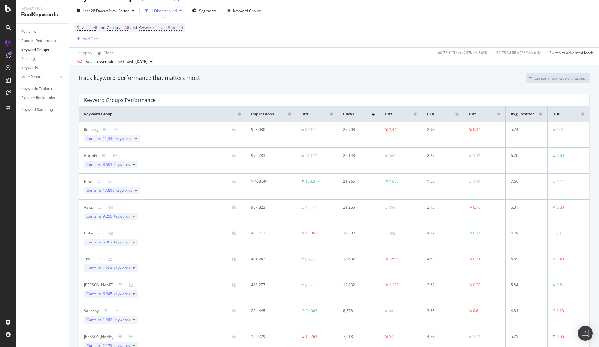
scroll to position [0, 0]
